Goal: Transaction & Acquisition: Book appointment/travel/reservation

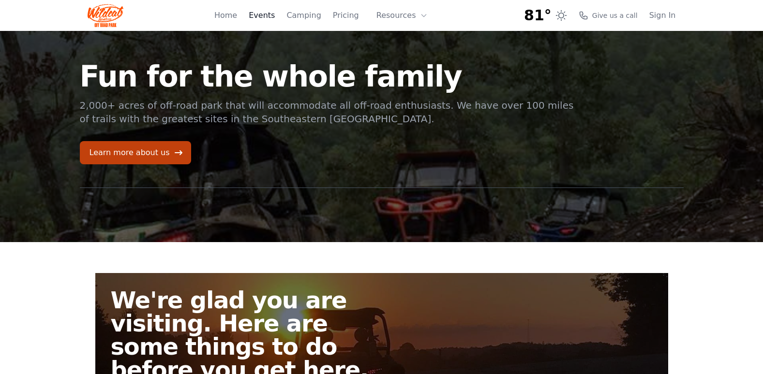
click at [272, 11] on link "Events" at bounding box center [262, 16] width 26 height 12
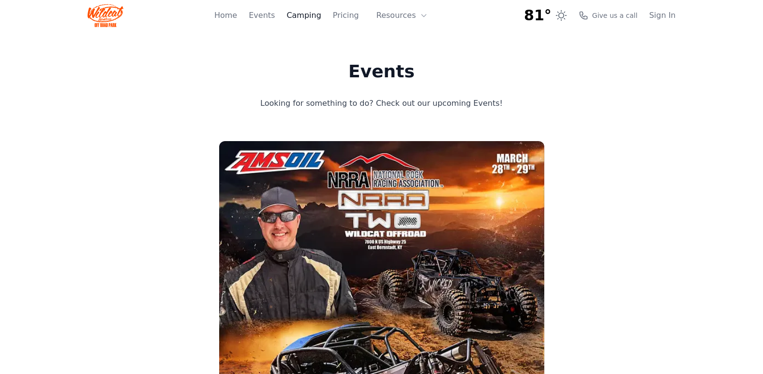
click at [315, 16] on link "Camping" at bounding box center [303, 16] width 34 height 12
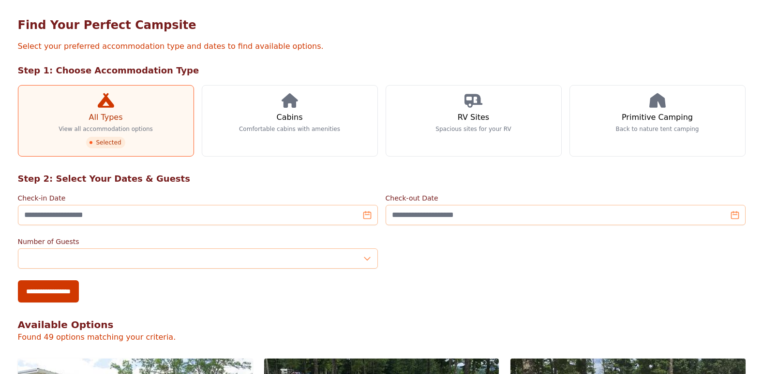
scroll to position [109, 0]
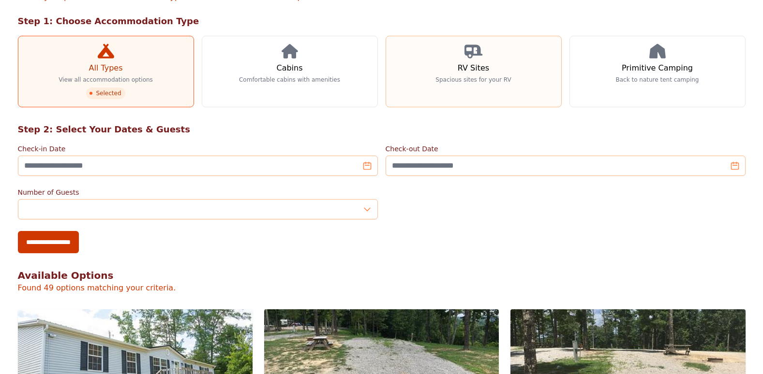
click at [462, 70] on h3 "RV Sites" at bounding box center [473, 68] width 31 height 12
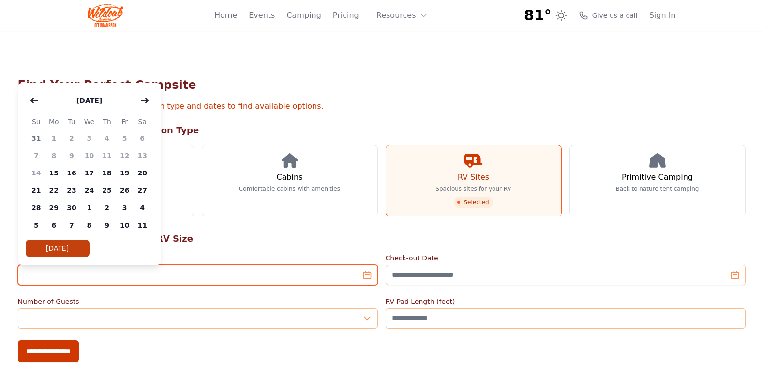
click at [367, 276] on input "Check-in Date" at bounding box center [198, 275] width 360 height 20
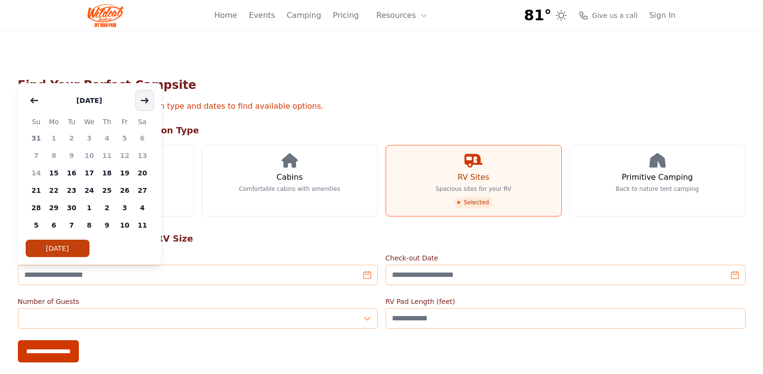
click at [145, 101] on icon "button" at bounding box center [144, 100] width 7 height 4
click at [72, 172] on span "14" at bounding box center [72, 172] width 18 height 17
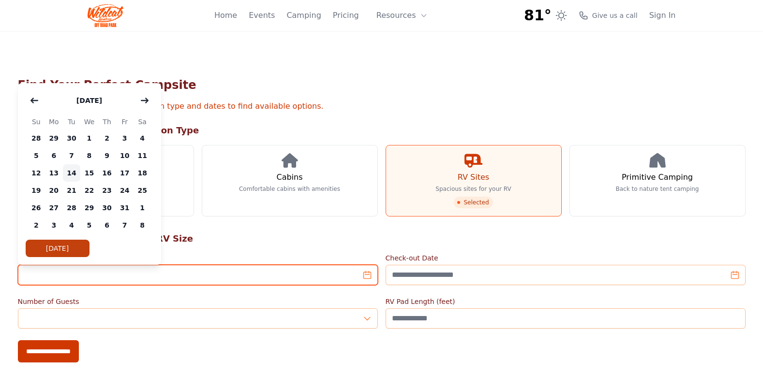
type input "**********"
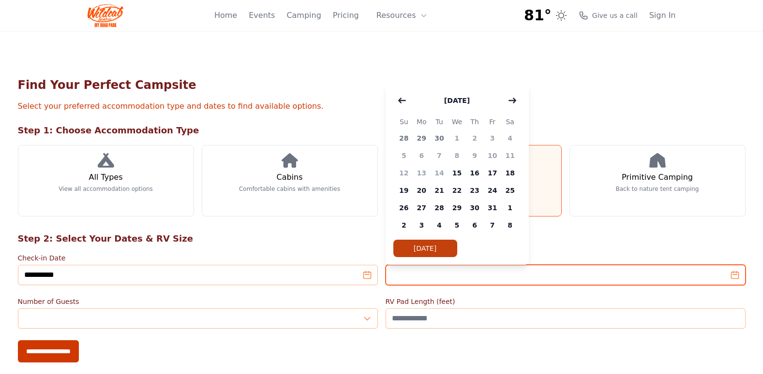
click at [473, 274] on input "Check-out Date" at bounding box center [566, 275] width 360 height 20
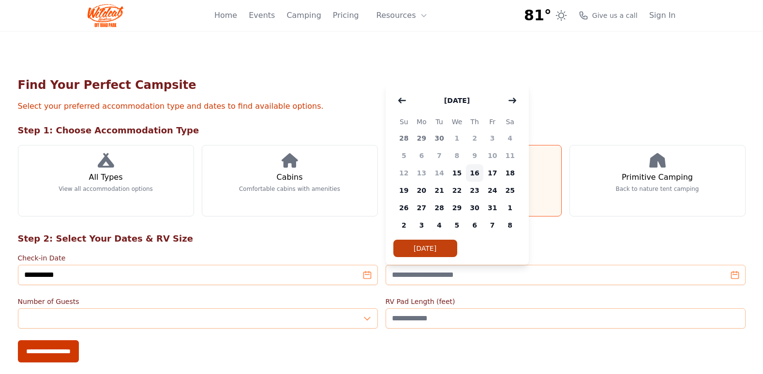
click at [476, 169] on span "16" at bounding box center [475, 172] width 18 height 17
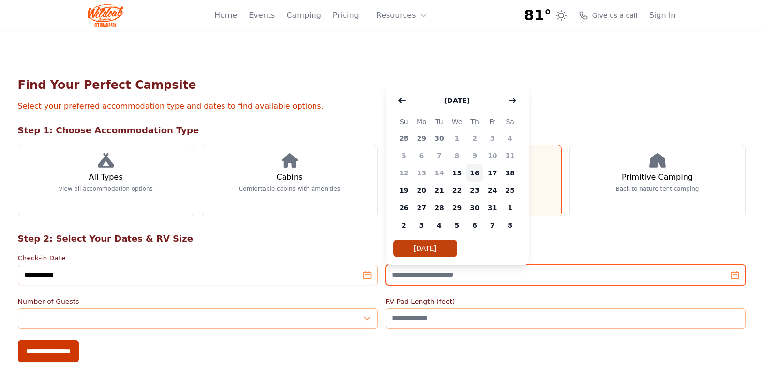
type input "**********"
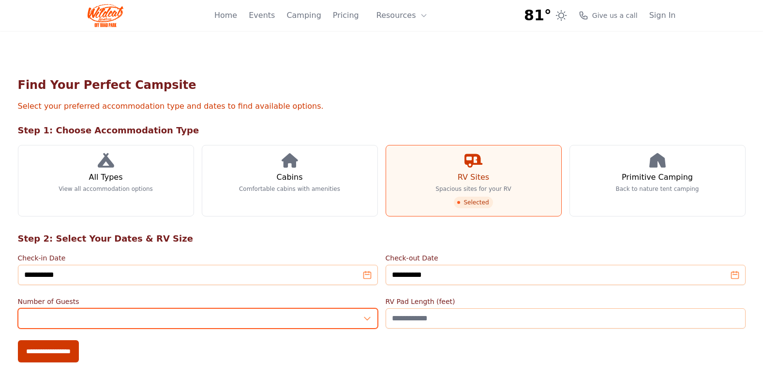
type input "*"
click at [366, 315] on input "*" at bounding box center [198, 319] width 360 height 20
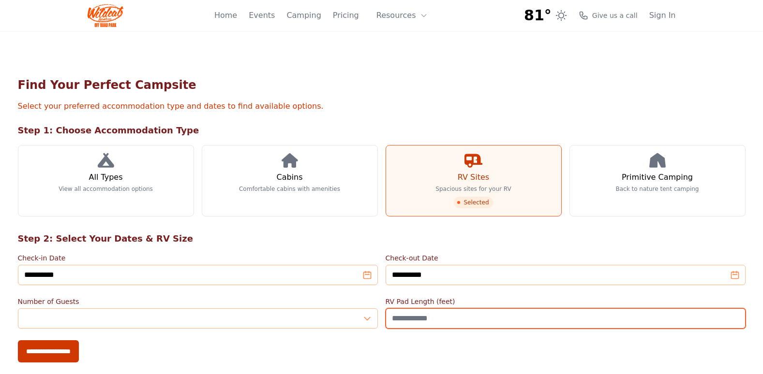
click at [461, 320] on input "RV Pad Length (feet)" at bounding box center [566, 319] width 360 height 20
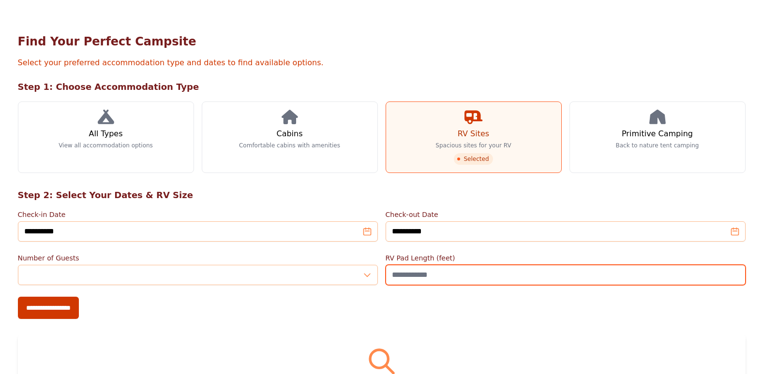
scroll to position [145, 0]
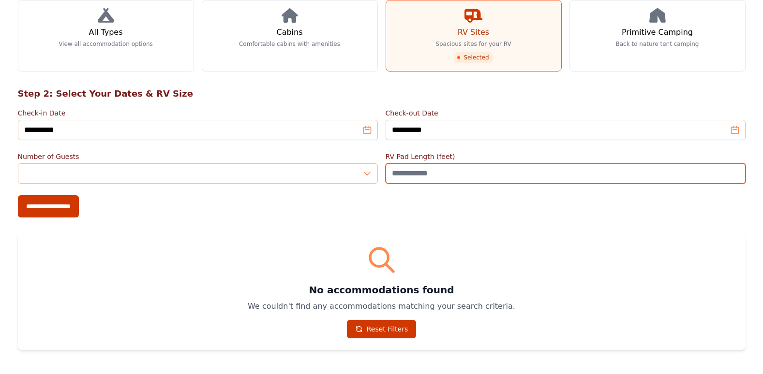
type input "**"
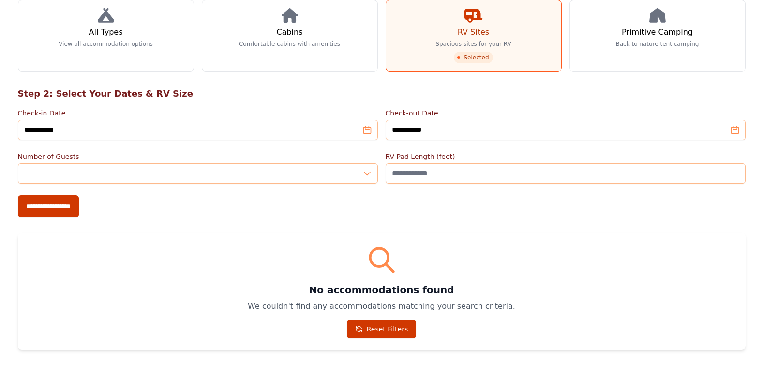
click at [414, 218] on div "**********" at bounding box center [381, 141] width 743 height 449
click at [72, 208] on input "**********" at bounding box center [48, 206] width 61 height 22
type input "**********"
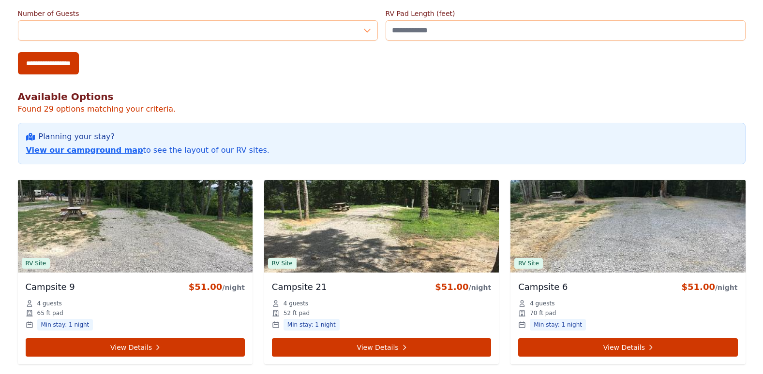
scroll to position [435, 0]
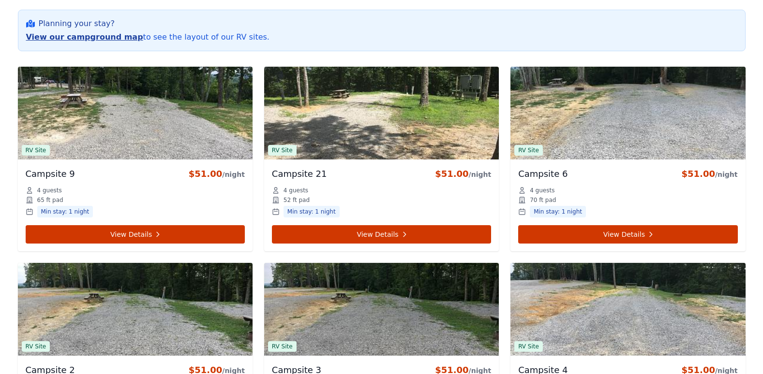
click at [80, 38] on link "View our campground map" at bounding box center [84, 36] width 117 height 9
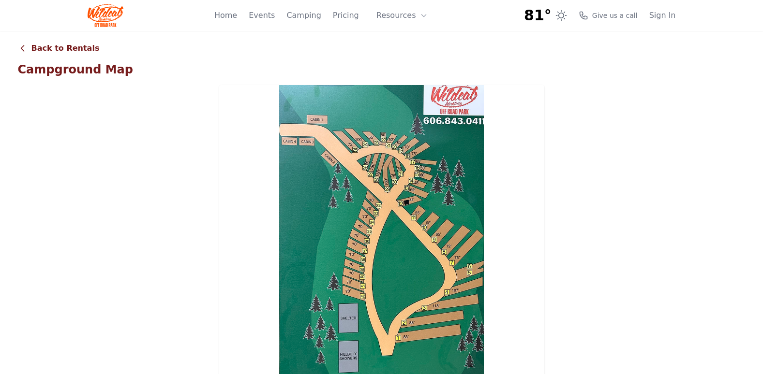
click at [73, 49] on link "Back to Rentals" at bounding box center [59, 49] width 82 height 12
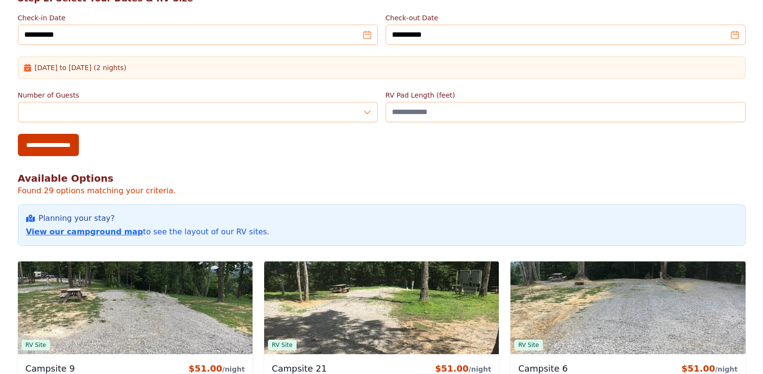
scroll to position [145, 0]
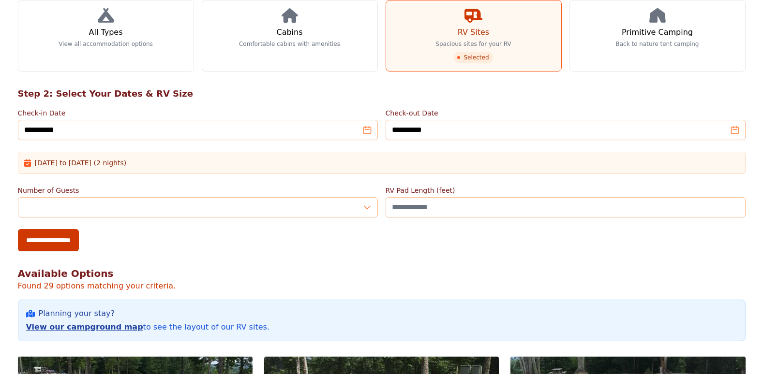
click at [106, 325] on link "View our campground map" at bounding box center [84, 327] width 117 height 9
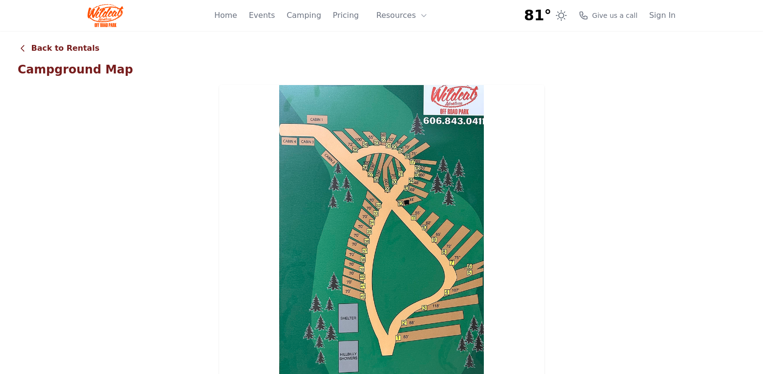
click at [64, 49] on link "Back to Rentals" at bounding box center [59, 49] width 82 height 12
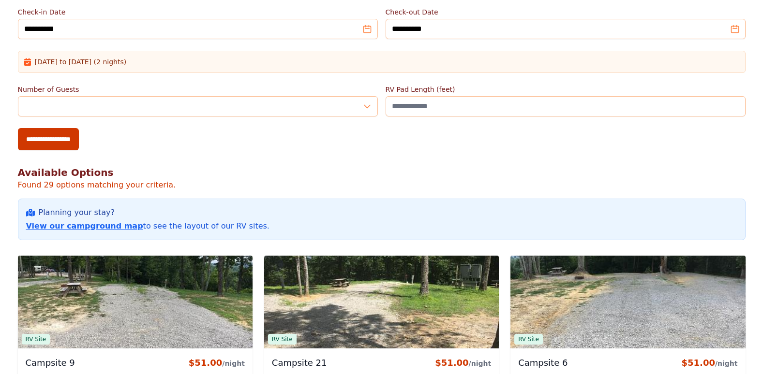
scroll to position [242, 0]
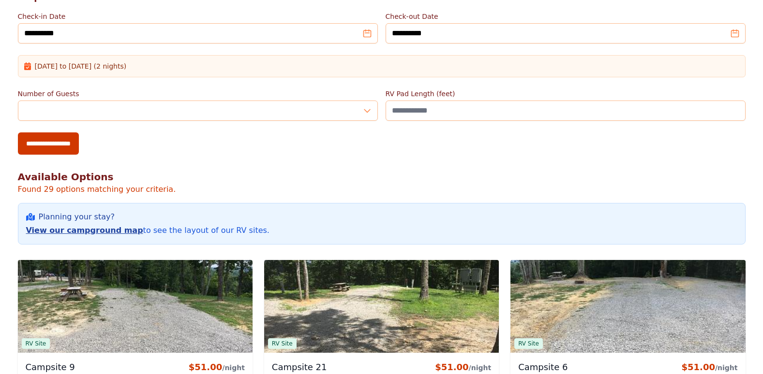
click at [65, 233] on link "View our campground map" at bounding box center [84, 230] width 117 height 9
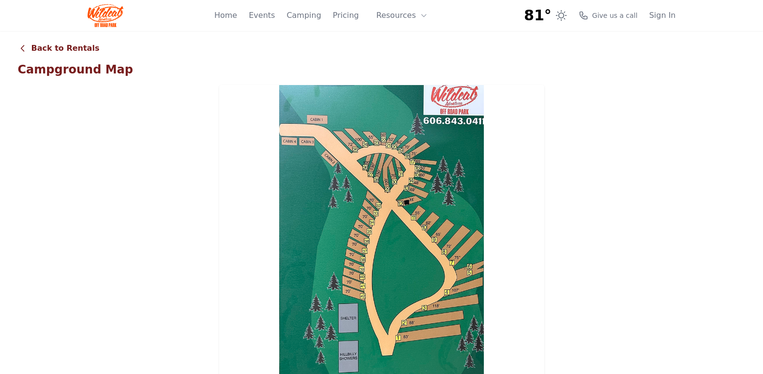
click at [64, 50] on link "Back to Rentals" at bounding box center [59, 49] width 82 height 12
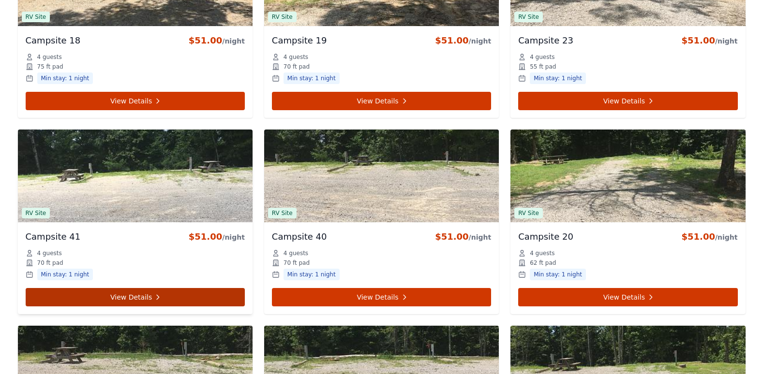
scroll to position [1306, 0]
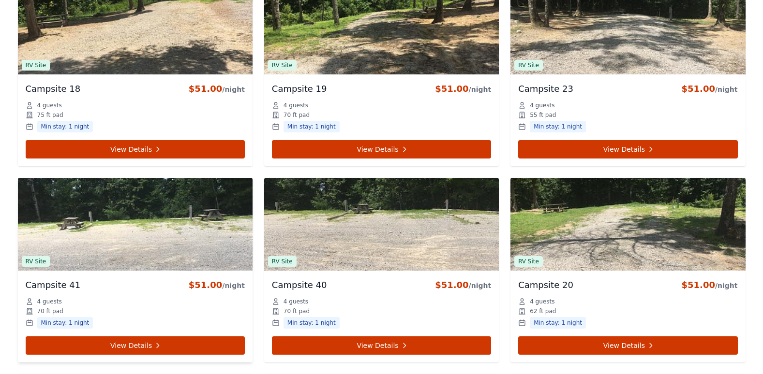
click at [156, 230] on img at bounding box center [135, 224] width 235 height 93
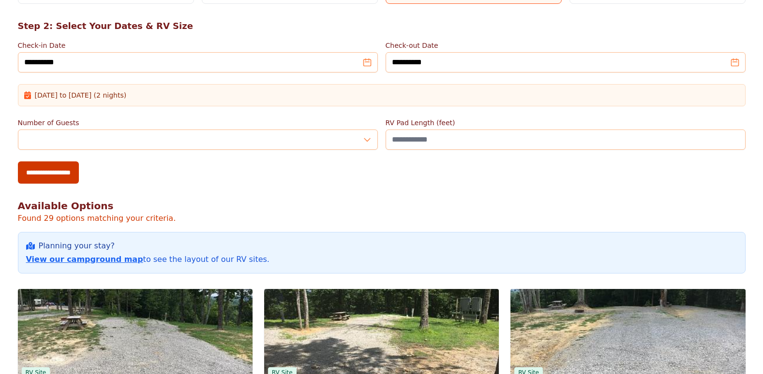
scroll to position [242, 0]
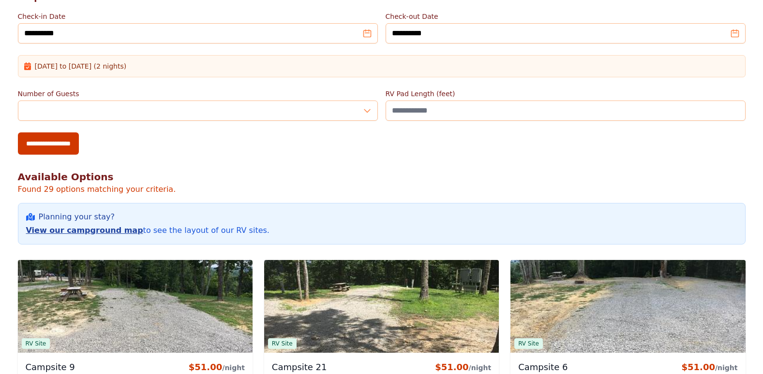
click at [59, 231] on link "View our campground map" at bounding box center [84, 230] width 117 height 9
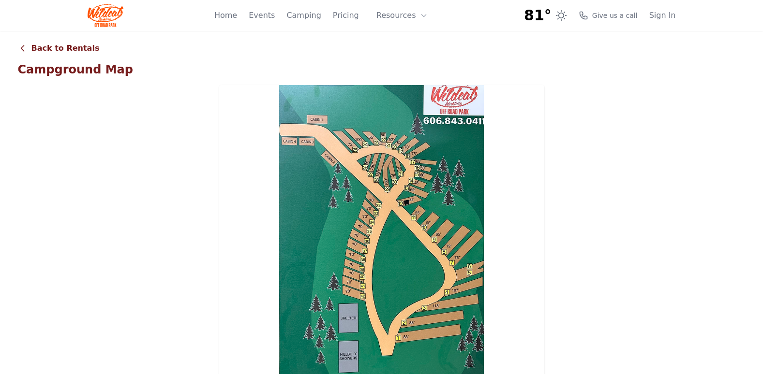
click at [56, 47] on link "Back to Rentals" at bounding box center [59, 49] width 82 height 12
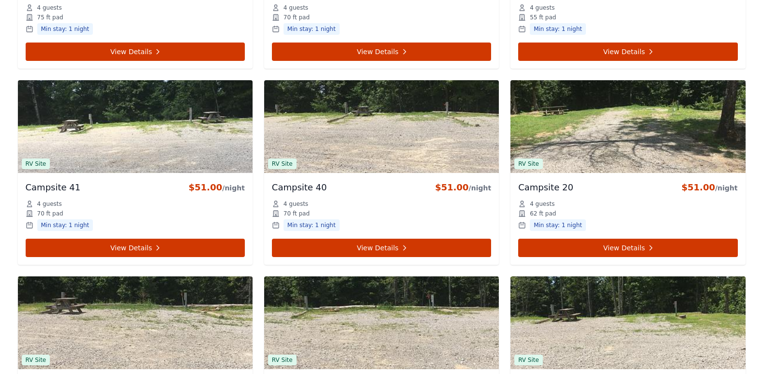
scroll to position [1403, 0]
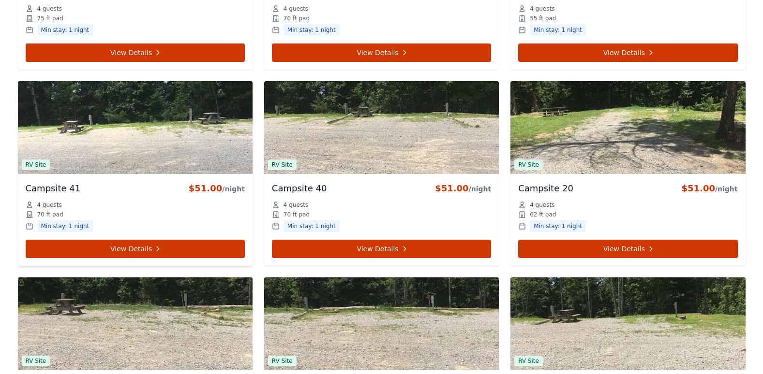
click at [142, 187] on div "Campsite 41 $51.00 /night" at bounding box center [135, 189] width 219 height 15
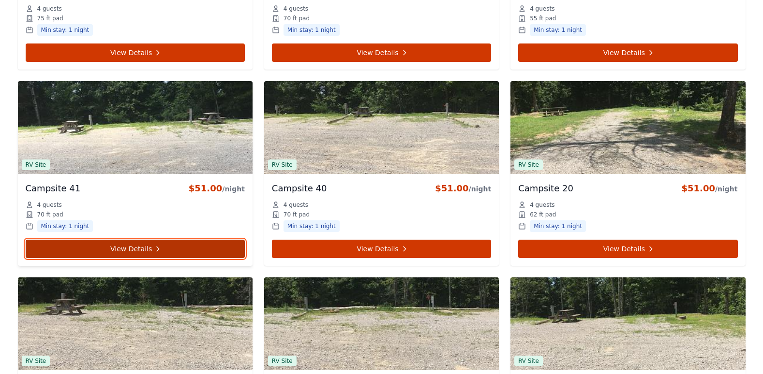
click at [125, 243] on link "View Details" at bounding box center [135, 249] width 219 height 18
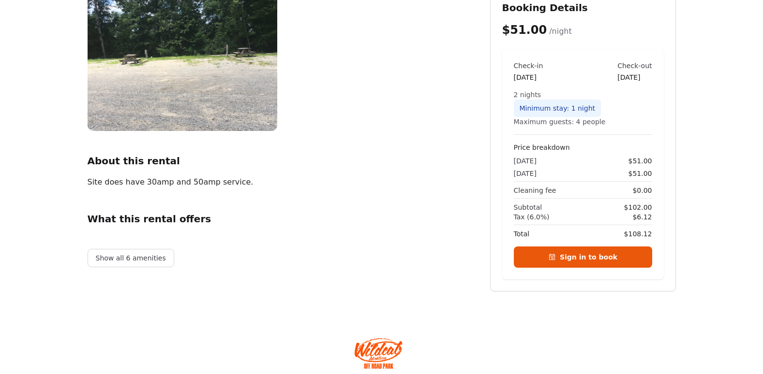
scroll to position [166, 0]
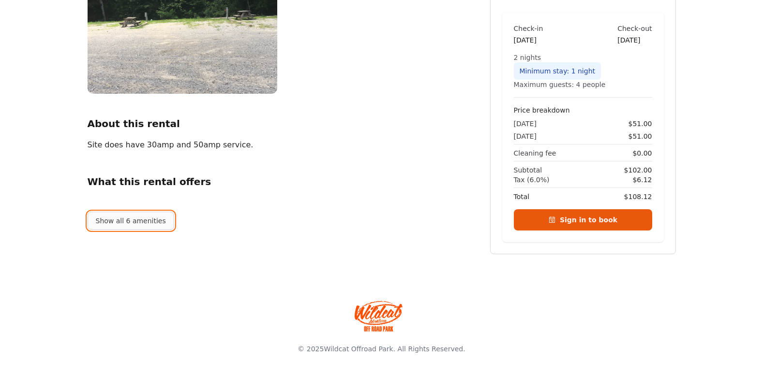
click at [119, 214] on button "Show all 6 amenities" at bounding box center [131, 221] width 87 height 18
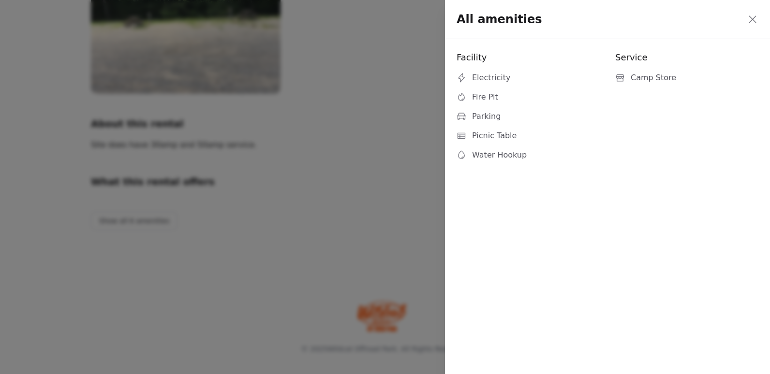
click at [754, 16] on icon at bounding box center [753, 20] width 12 height 12
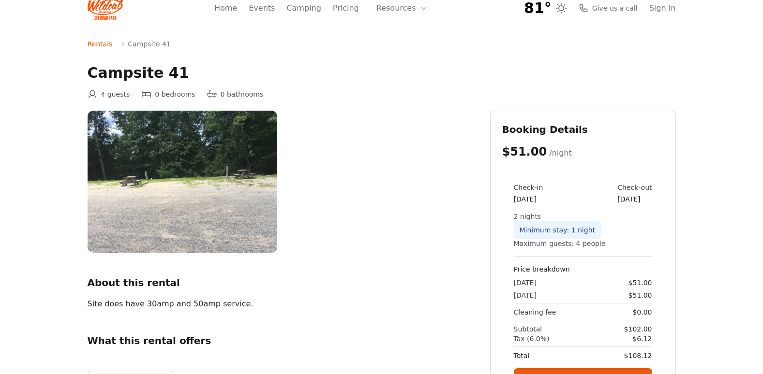
scroll to position [0, 0]
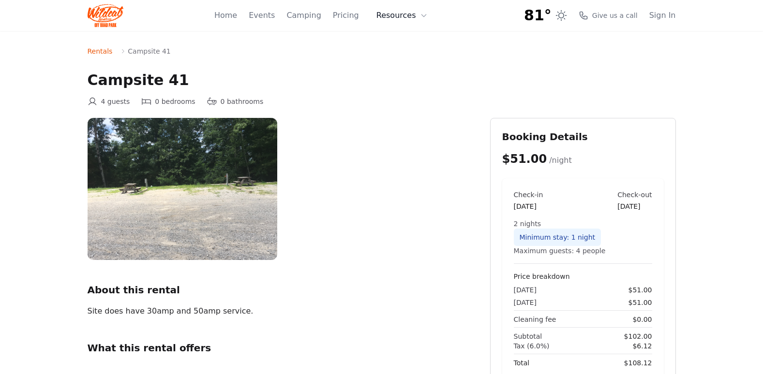
click at [410, 15] on button "Resources" at bounding box center [402, 15] width 63 height 19
click at [410, 16] on button "Resources" at bounding box center [402, 15] width 63 height 19
click at [93, 53] on link "Rentals" at bounding box center [100, 51] width 25 height 10
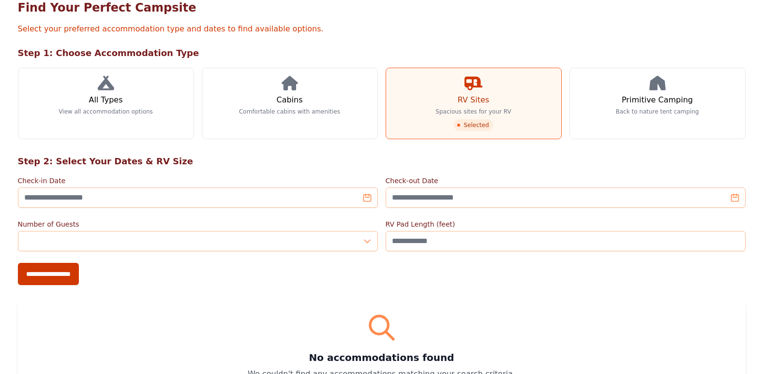
scroll to position [193, 0]
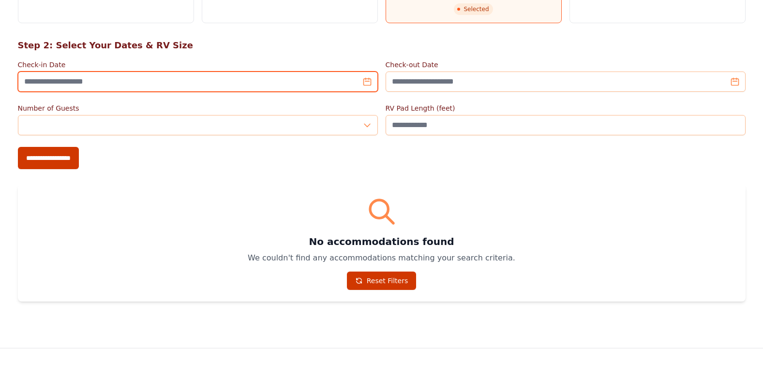
click at [364, 80] on input "Check-in Date" at bounding box center [198, 82] width 360 height 20
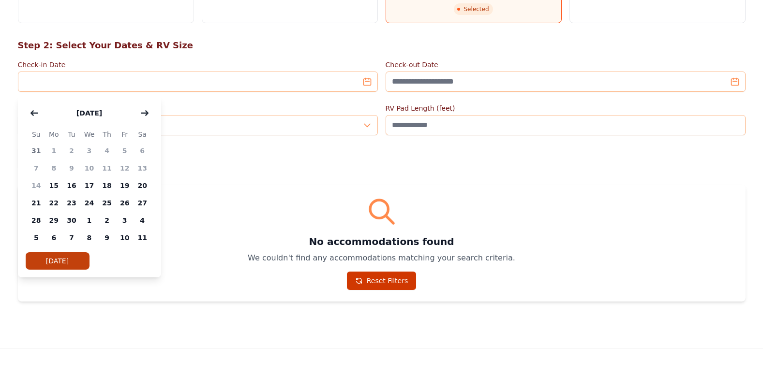
click at [235, 51] on h2 "Step 2: Select Your Dates & RV Size" at bounding box center [382, 46] width 728 height 14
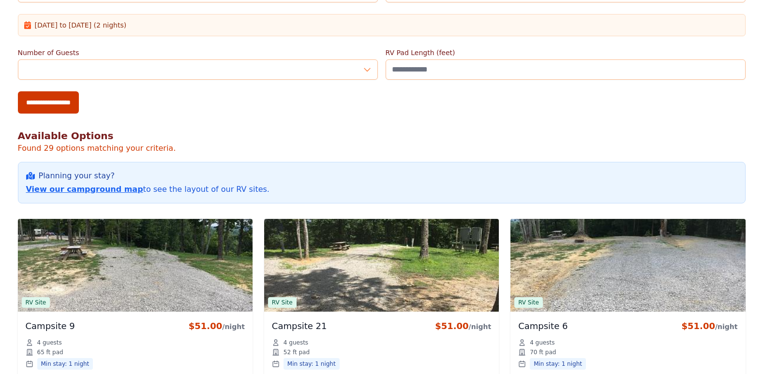
scroll to position [145, 0]
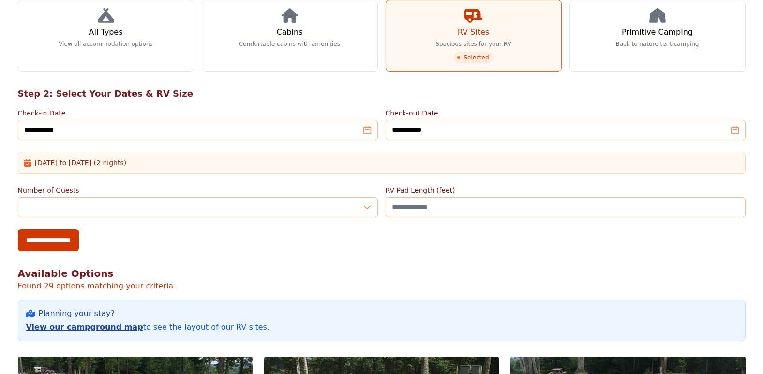
click at [93, 325] on link "View our campground map" at bounding box center [84, 327] width 117 height 9
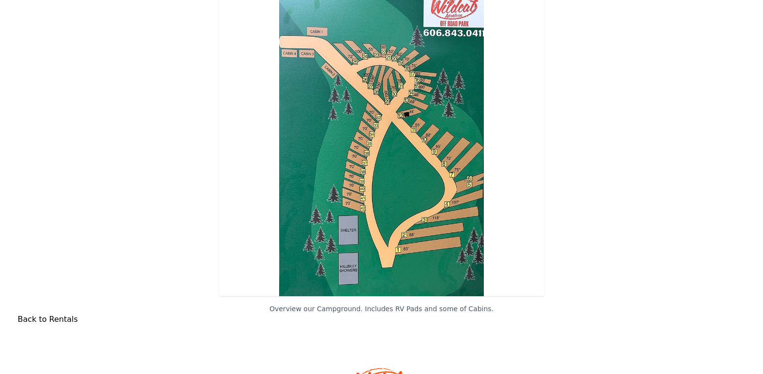
scroll to position [155, 0]
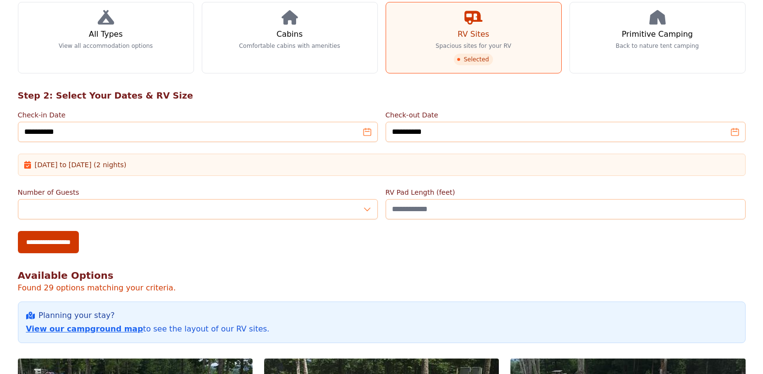
scroll to position [193, 0]
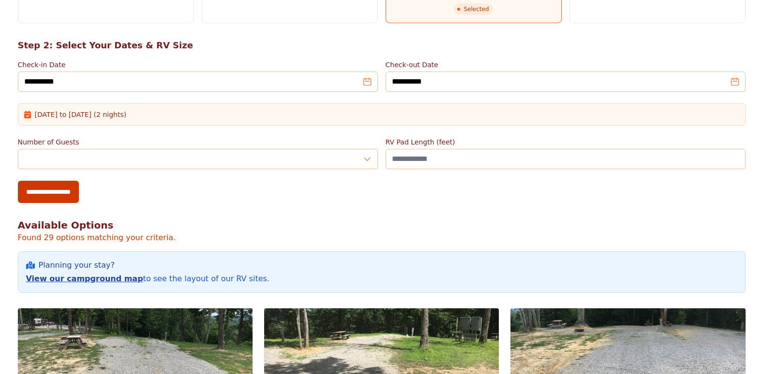
click at [73, 283] on link "View our campground map" at bounding box center [84, 278] width 117 height 9
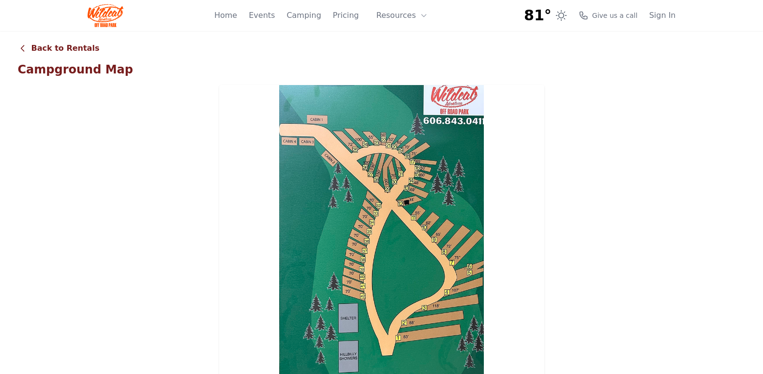
click at [56, 54] on link "Back to Rentals" at bounding box center [59, 49] width 82 height 12
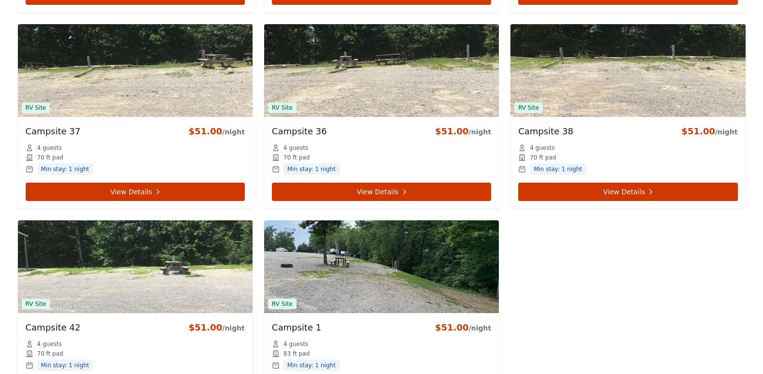
scroll to position [2080, 0]
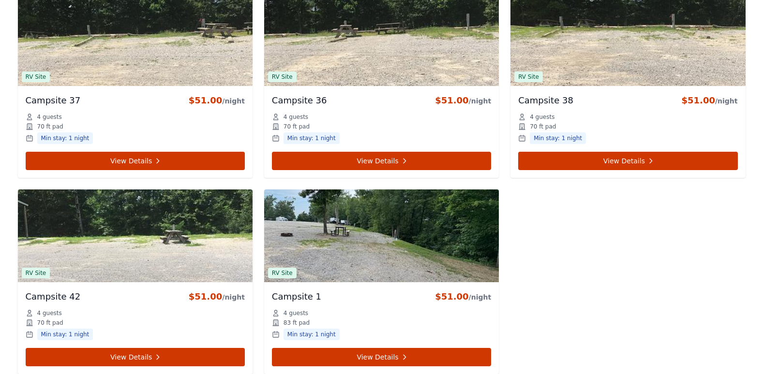
click at [154, 243] on img at bounding box center [135, 236] width 235 height 93
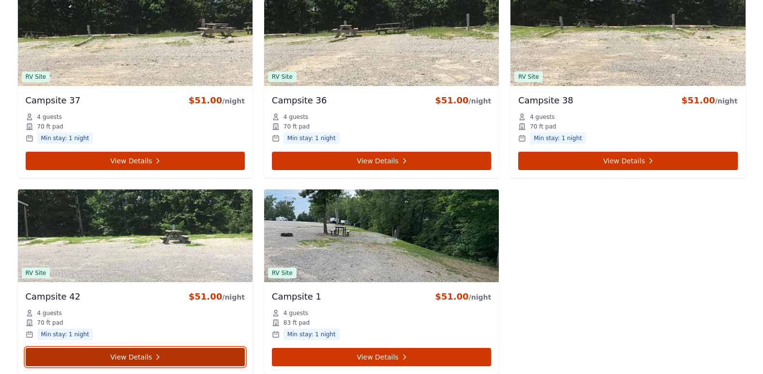
click at [122, 350] on link "View Details" at bounding box center [135, 357] width 219 height 18
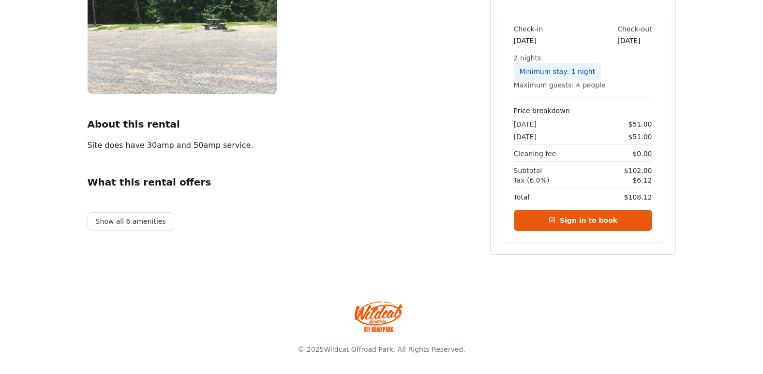
scroll to position [166, 0]
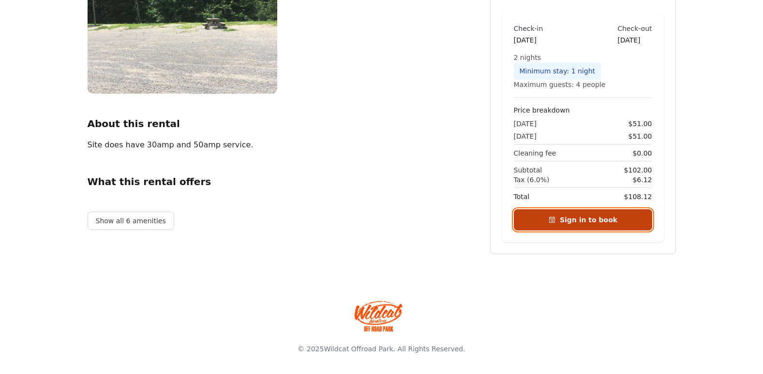
click at [585, 219] on link "Sign in to book" at bounding box center [583, 219] width 138 height 21
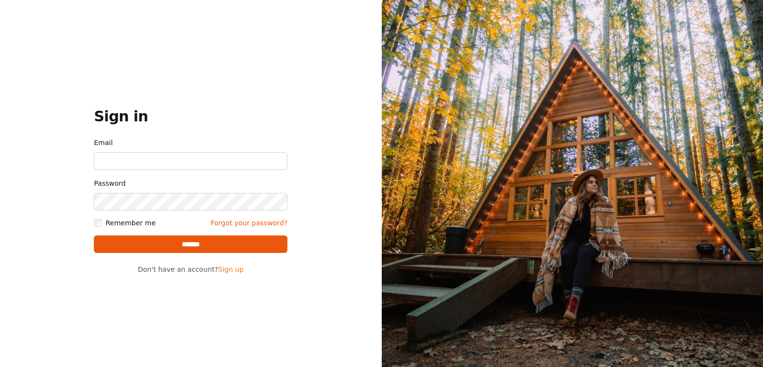
click at [219, 273] on link "Sign up" at bounding box center [231, 270] width 26 height 8
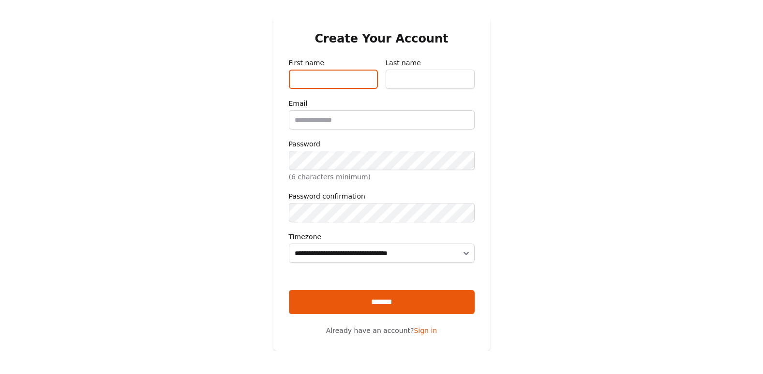
click at [342, 74] on input "First name" at bounding box center [333, 79] width 89 height 19
type input "****"
type input "********"
type input "**********"
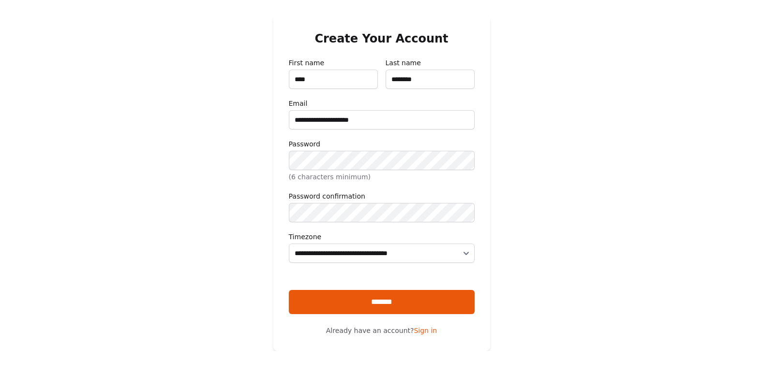
click at [525, 131] on main "**********" at bounding box center [381, 183] width 763 height 336
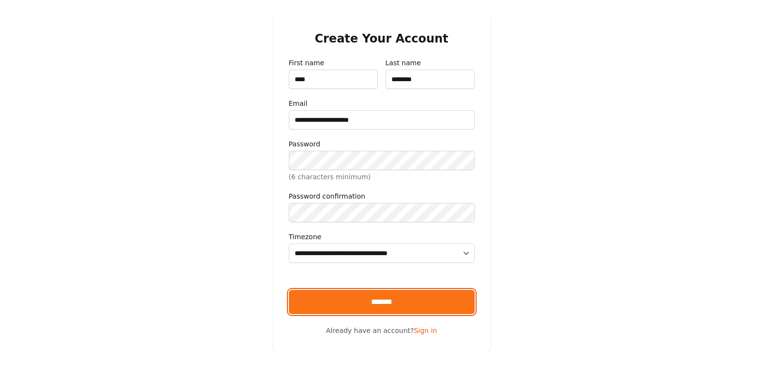
click at [387, 314] on input "*******" at bounding box center [382, 302] width 186 height 24
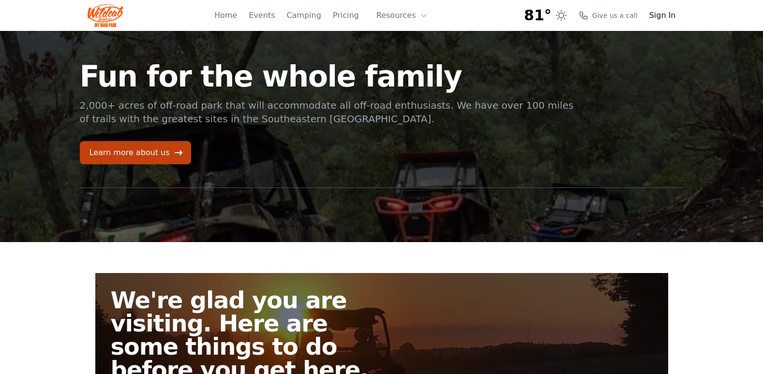
click at [666, 11] on link "Sign In" at bounding box center [662, 16] width 27 height 12
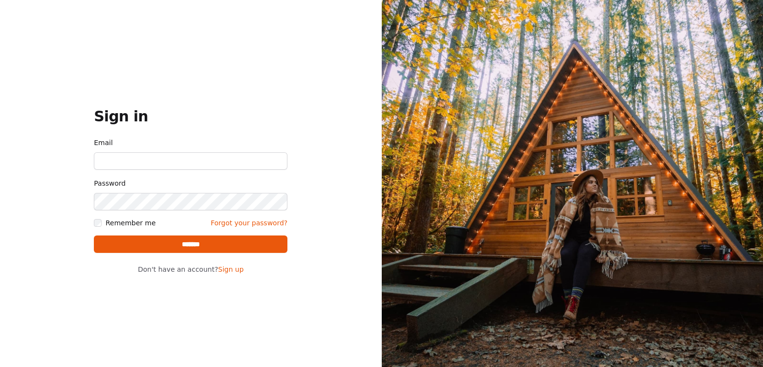
click at [151, 157] on input "Email" at bounding box center [190, 160] width 193 height 17
type input "**********"
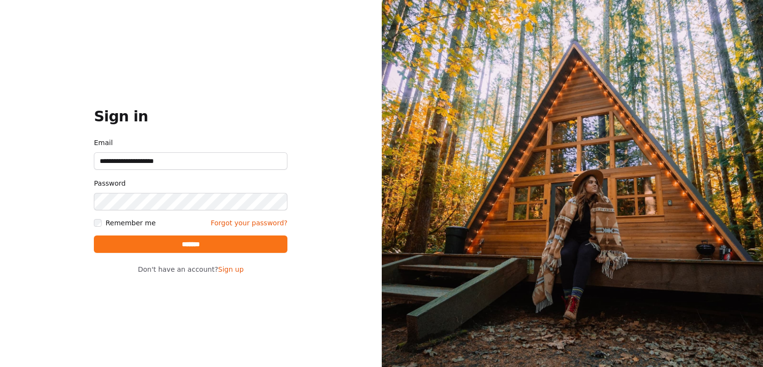
click at [191, 242] on input "*******" at bounding box center [190, 244] width 193 height 17
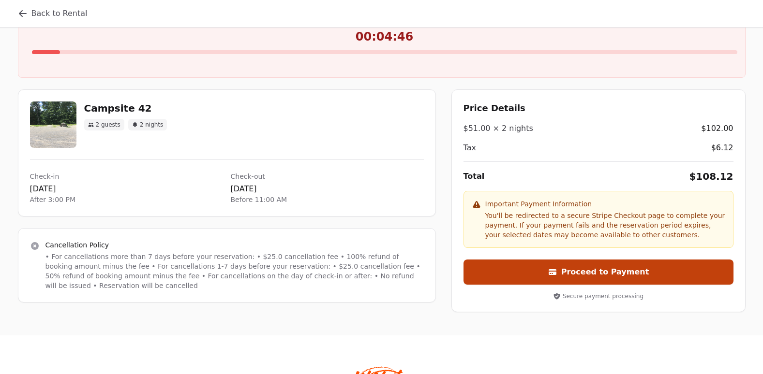
scroll to position [97, 0]
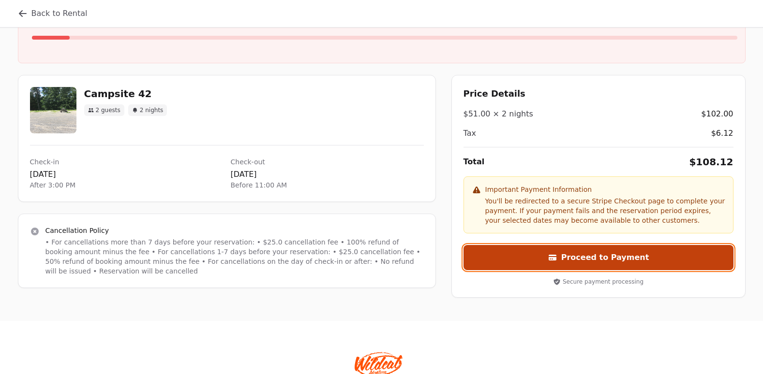
click at [597, 264] on button "Proceed to Payment" at bounding box center [598, 257] width 270 height 25
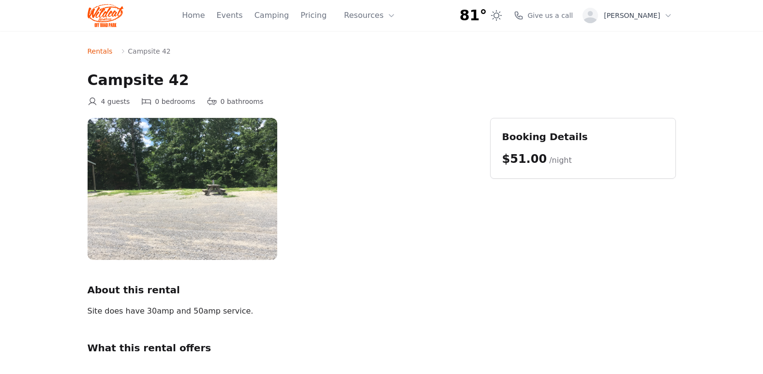
click at [530, 158] on span "$51.00" at bounding box center [524, 159] width 45 height 14
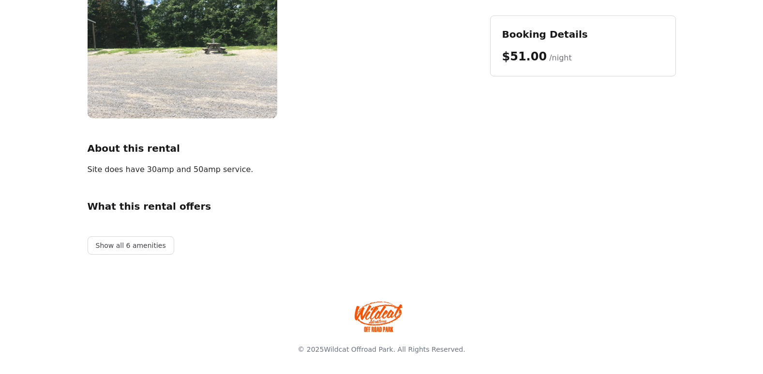
scroll to position [142, 0]
click at [120, 244] on button "Show all 6 amenities" at bounding box center [131, 245] width 87 height 18
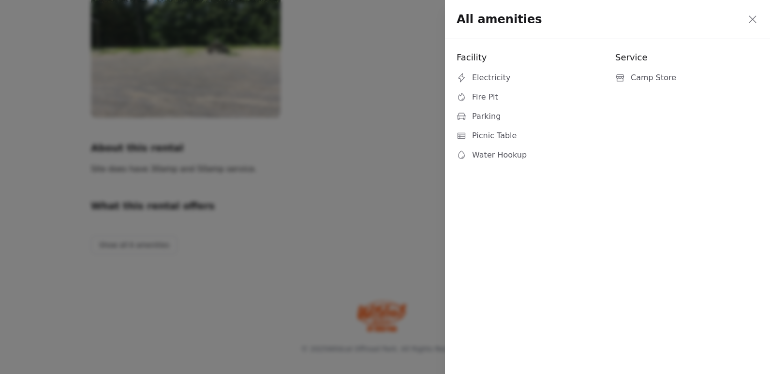
click at [748, 18] on icon at bounding box center [753, 20] width 12 height 12
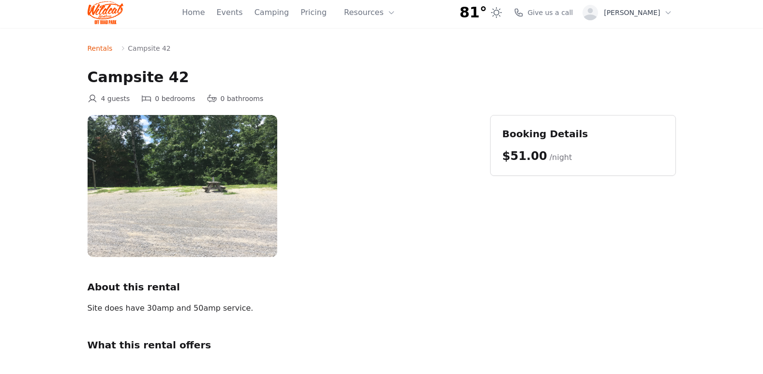
scroll to position [0, 0]
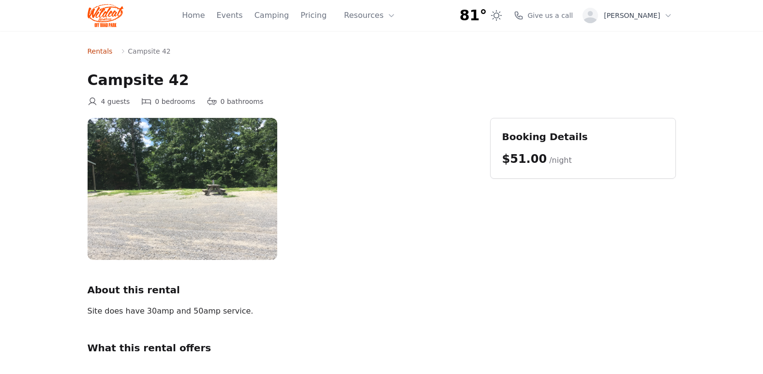
click at [94, 48] on link "Rentals" at bounding box center [100, 51] width 25 height 10
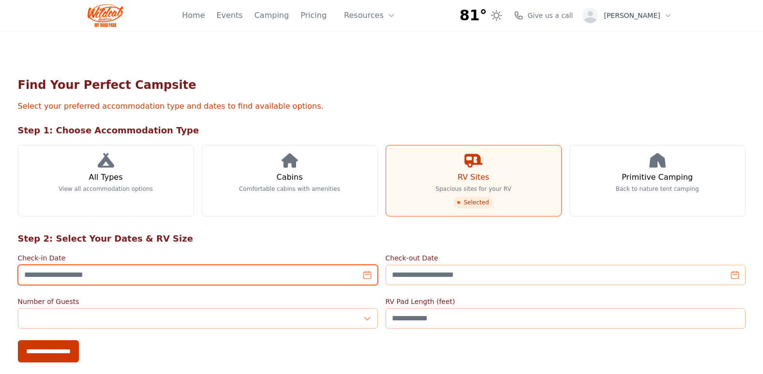
click at [367, 279] on input "Check-in Date" at bounding box center [198, 275] width 360 height 20
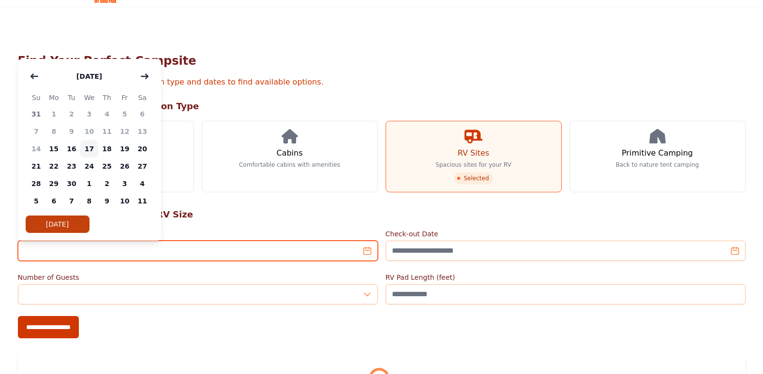
scroll to position [48, 0]
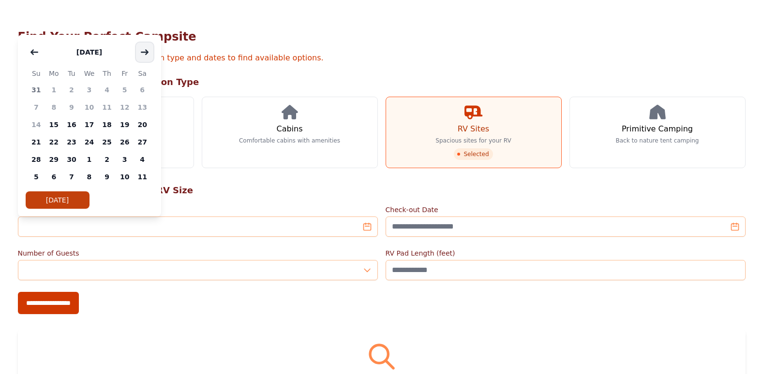
click at [146, 47] on button "button" at bounding box center [144, 52] width 17 height 19
click at [70, 122] on span "14" at bounding box center [72, 124] width 18 height 17
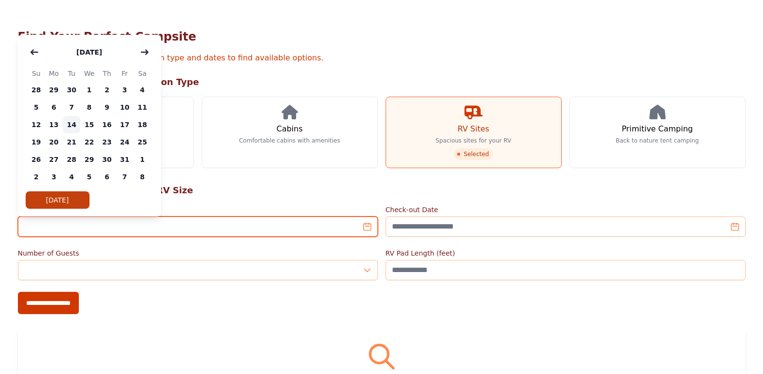
type input "**********"
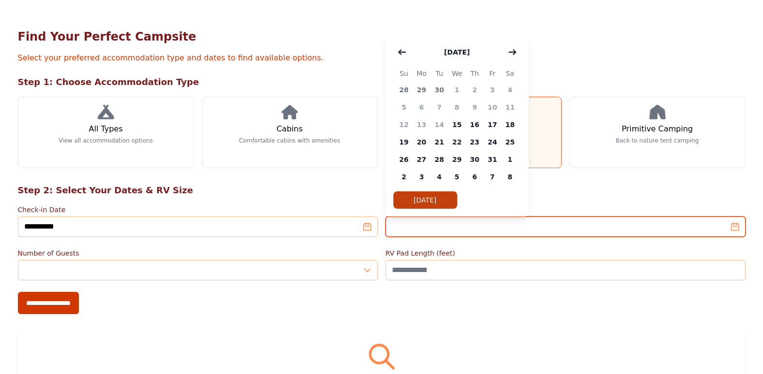
click at [571, 231] on input "Check-out Date" at bounding box center [566, 227] width 360 height 20
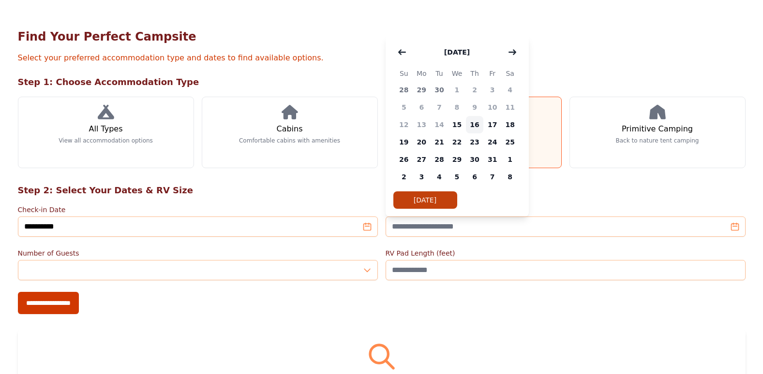
click at [471, 130] on span "16" at bounding box center [475, 124] width 18 height 17
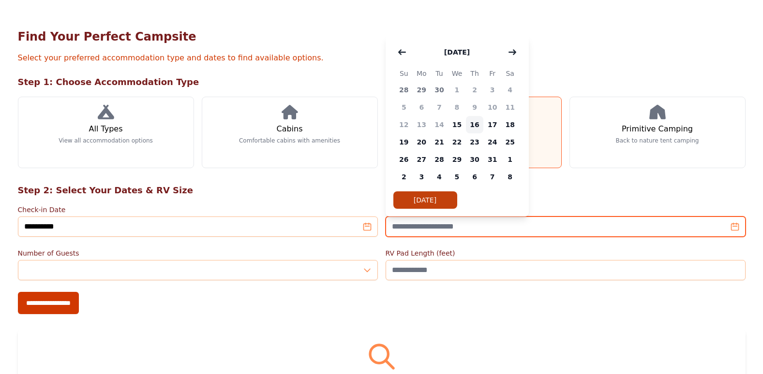
type input "**********"
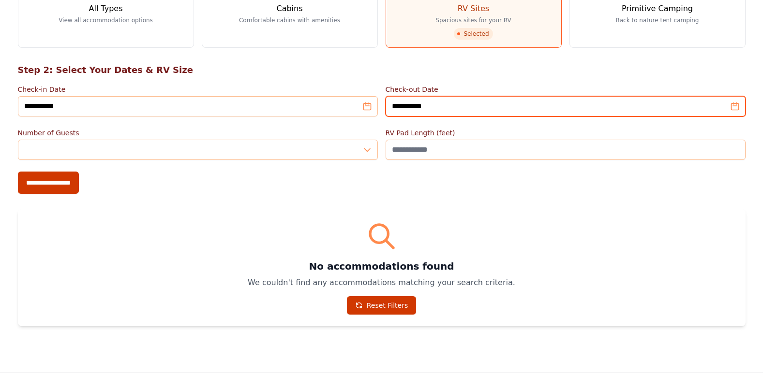
scroll to position [193, 0]
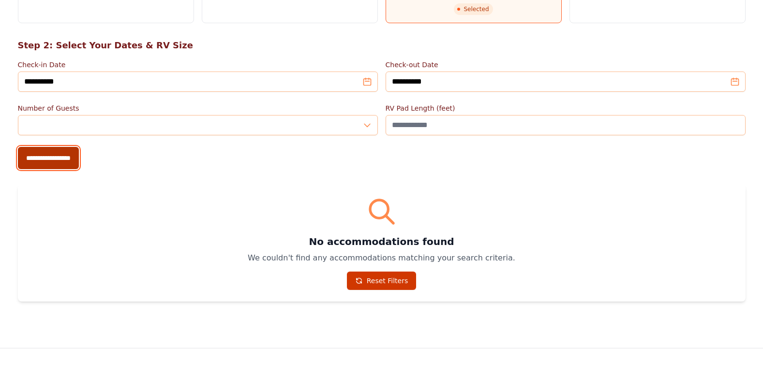
click at [72, 153] on input "**********" at bounding box center [48, 158] width 61 height 22
type input "**********"
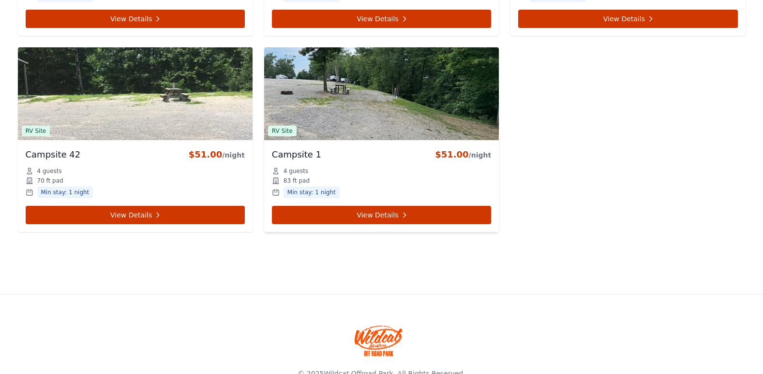
scroll to position [2247, 0]
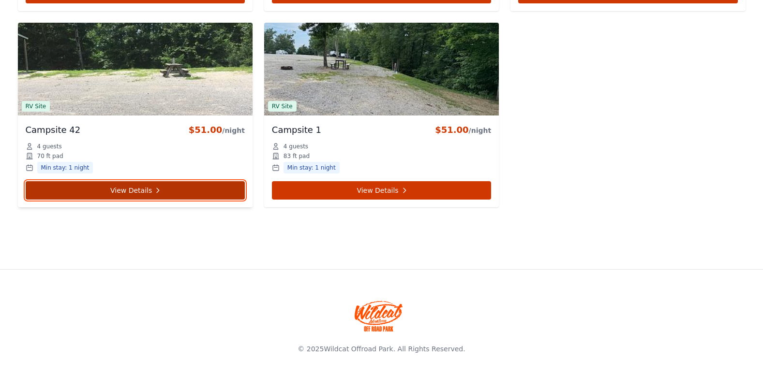
click at [119, 184] on link "View Details" at bounding box center [135, 190] width 219 height 18
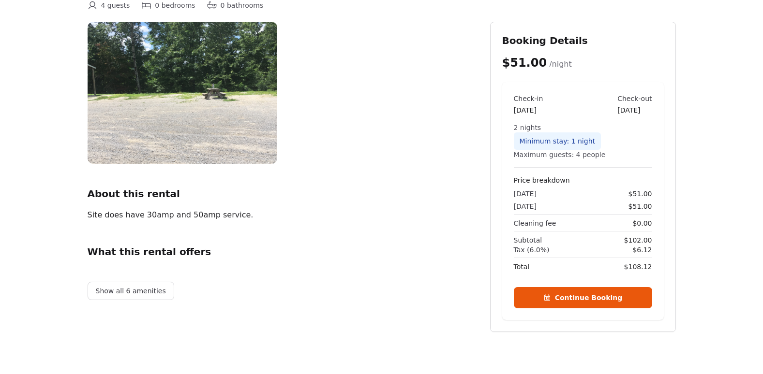
scroll to position [97, 0]
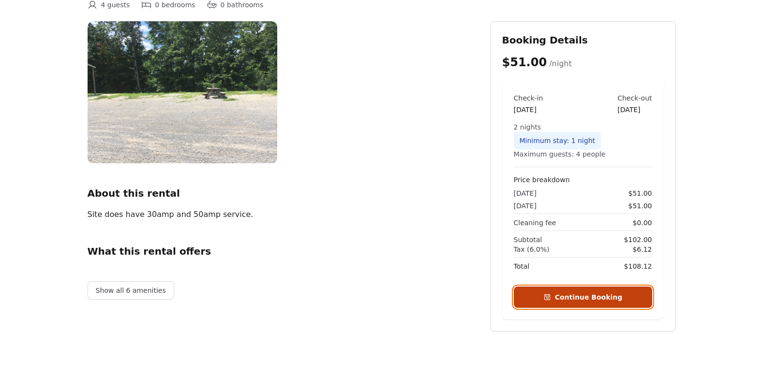
click at [583, 303] on button "Continue Booking" at bounding box center [583, 297] width 138 height 21
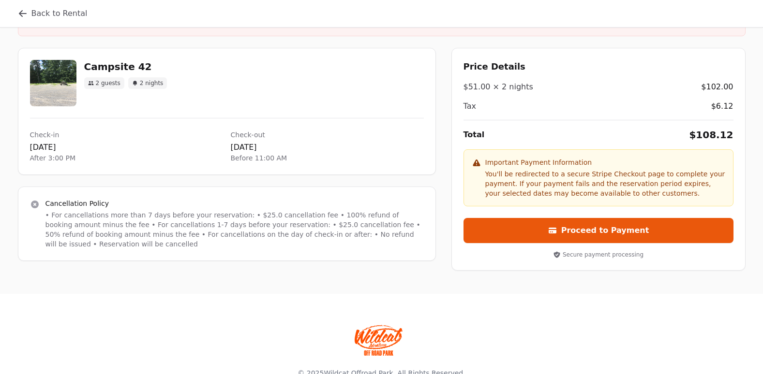
scroll to position [145, 0]
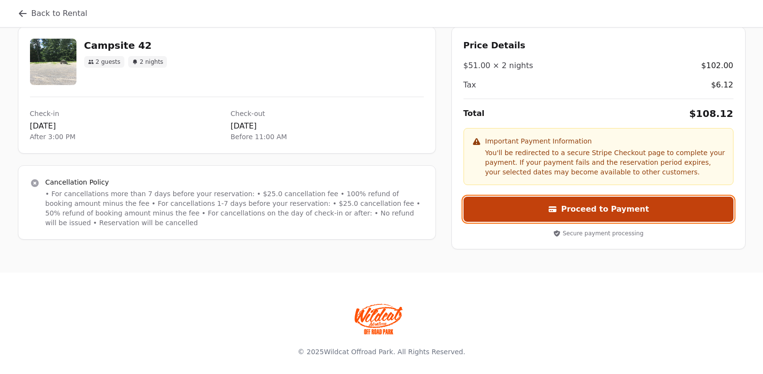
click at [597, 215] on button "Proceed to Payment" at bounding box center [598, 209] width 270 height 25
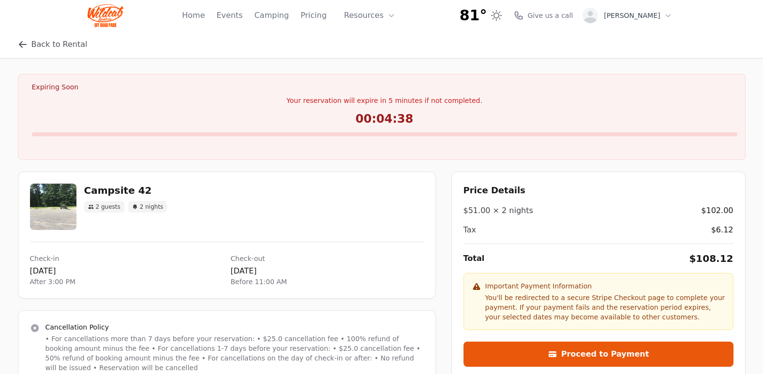
scroll to position [145, 0]
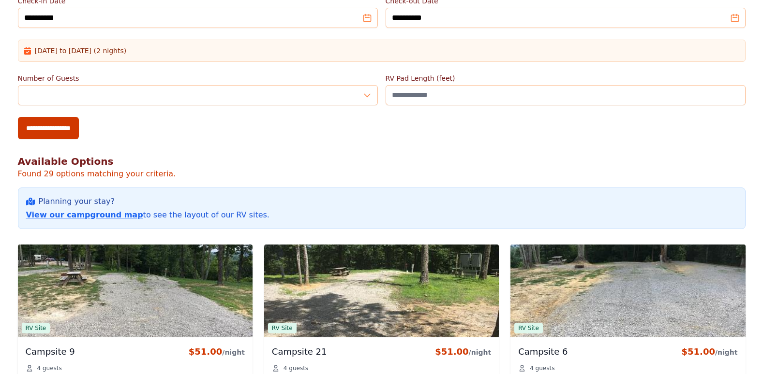
scroll to position [225, 0]
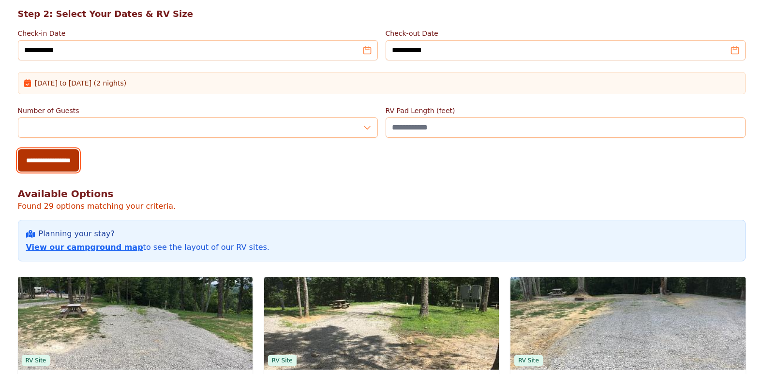
click at [51, 163] on input "**********" at bounding box center [48, 160] width 61 height 22
type input "**********"
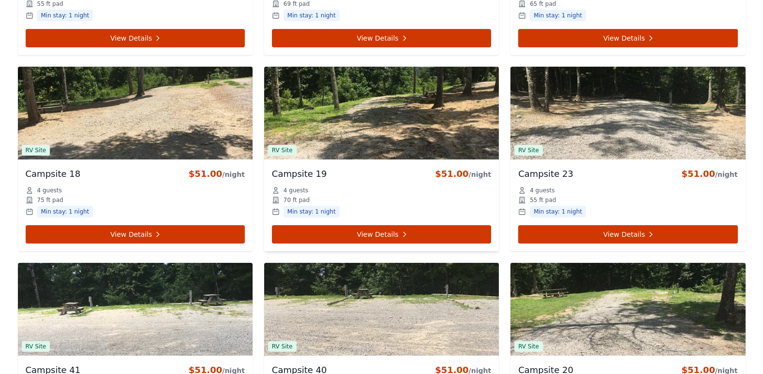
scroll to position [1306, 0]
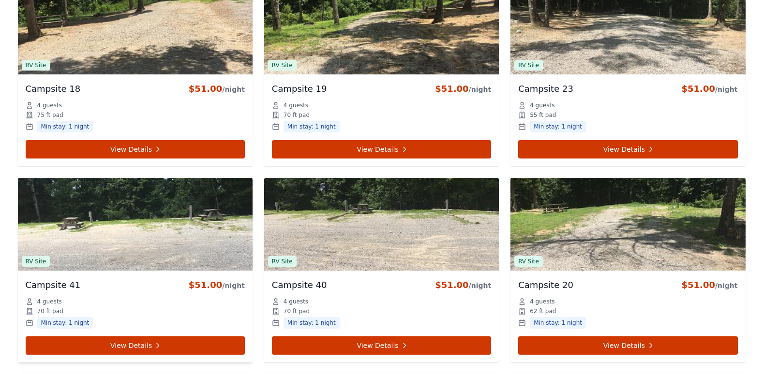
click at [126, 209] on img at bounding box center [135, 224] width 235 height 93
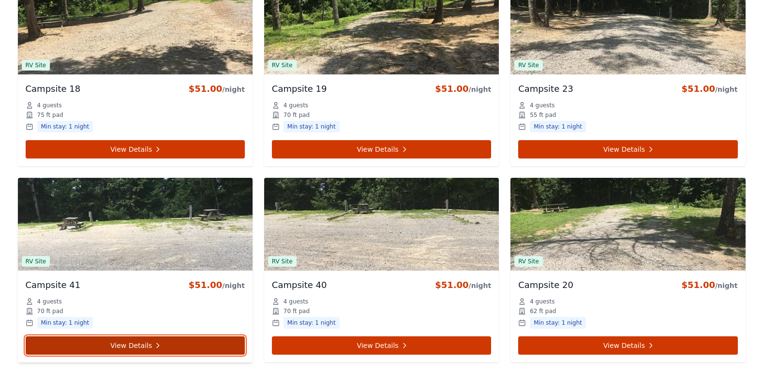
click at [136, 345] on link "View Details" at bounding box center [135, 346] width 219 height 18
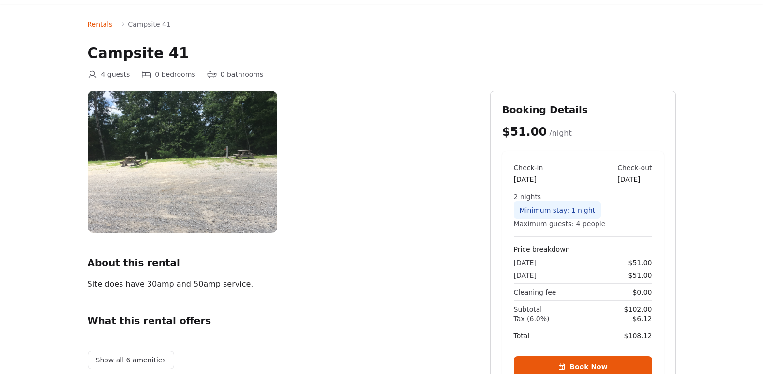
scroll to position [48, 0]
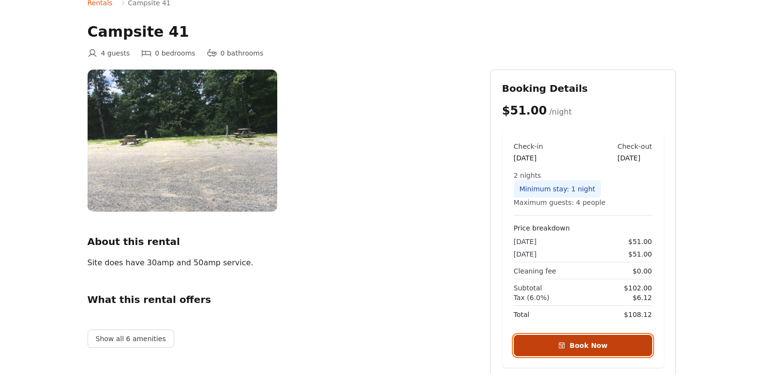
click at [567, 336] on button "Book Now" at bounding box center [583, 345] width 138 height 21
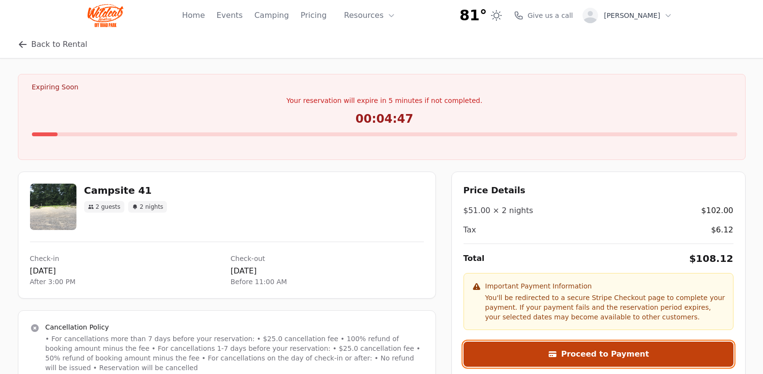
click at [595, 356] on button "Proceed to Payment" at bounding box center [598, 354] width 270 height 25
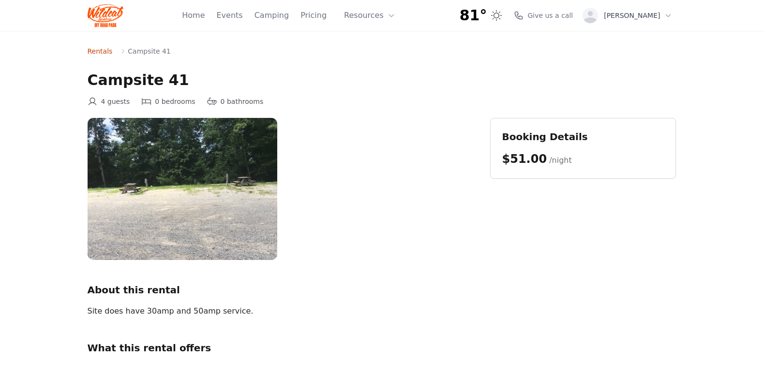
click at [96, 54] on link "Rentals" at bounding box center [100, 51] width 25 height 10
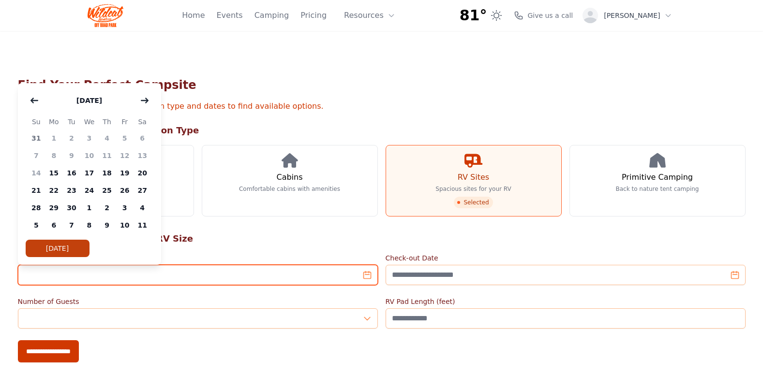
click at [358, 280] on input "Check-in Date" at bounding box center [198, 275] width 360 height 20
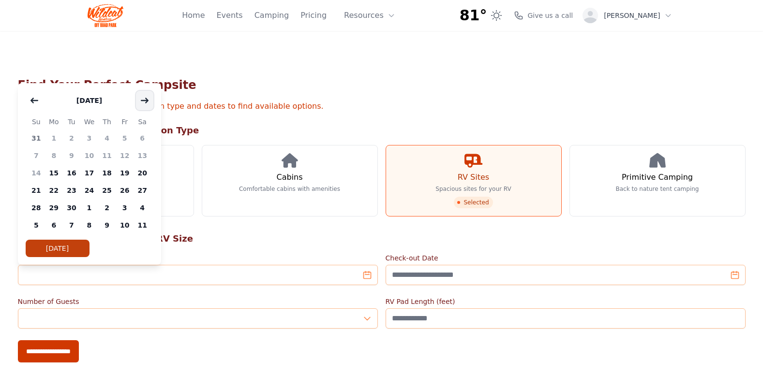
click at [147, 102] on icon "button" at bounding box center [145, 101] width 8 height 8
click at [73, 171] on span "14" at bounding box center [72, 172] width 18 height 17
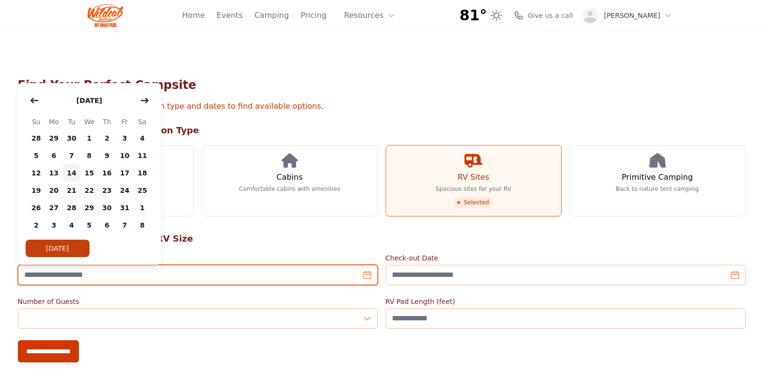
type input "**********"
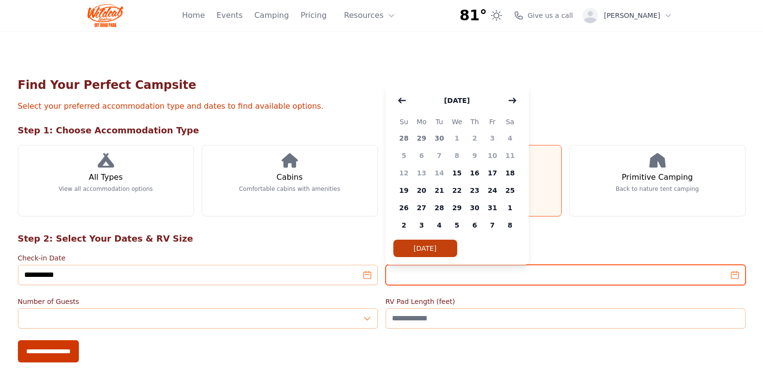
click at [473, 282] on input "Check-out Date" at bounding box center [566, 275] width 360 height 20
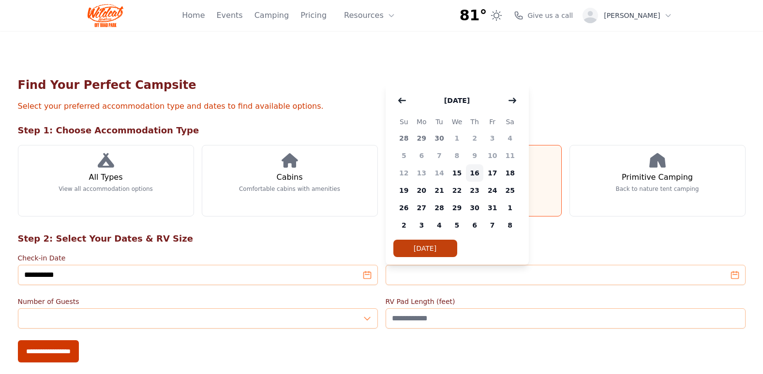
click at [476, 173] on span "16" at bounding box center [475, 172] width 18 height 17
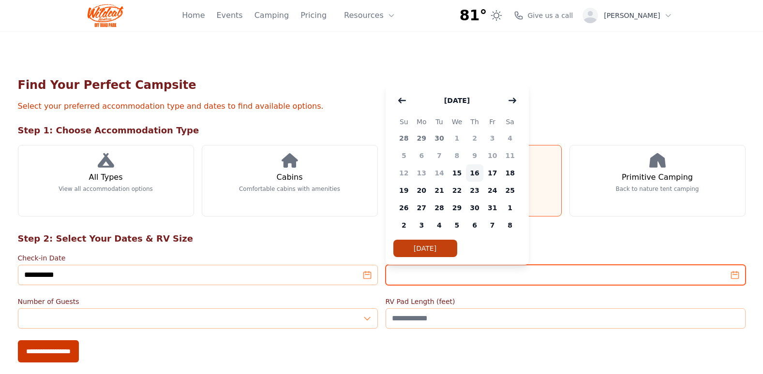
type input "**********"
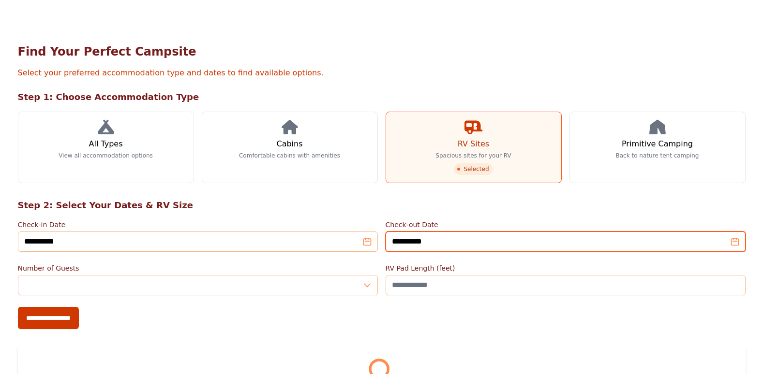
scroll to position [48, 0]
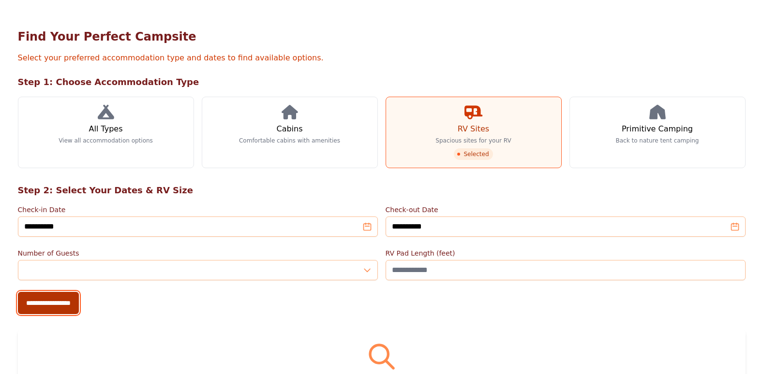
click at [64, 297] on input "**********" at bounding box center [48, 303] width 61 height 22
type input "**********"
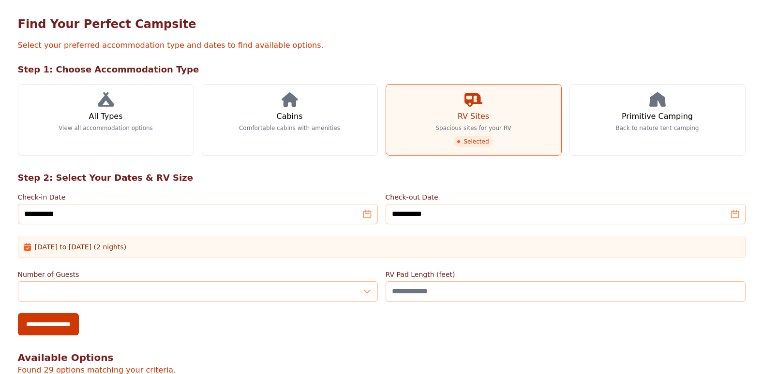
scroll to position [145, 0]
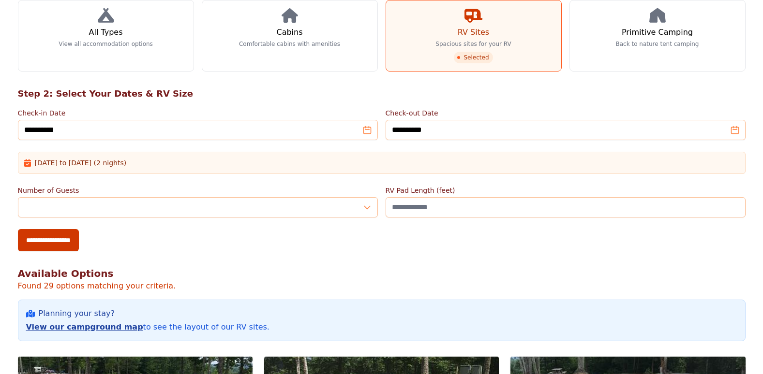
click at [82, 329] on link "View our campground map" at bounding box center [84, 327] width 117 height 9
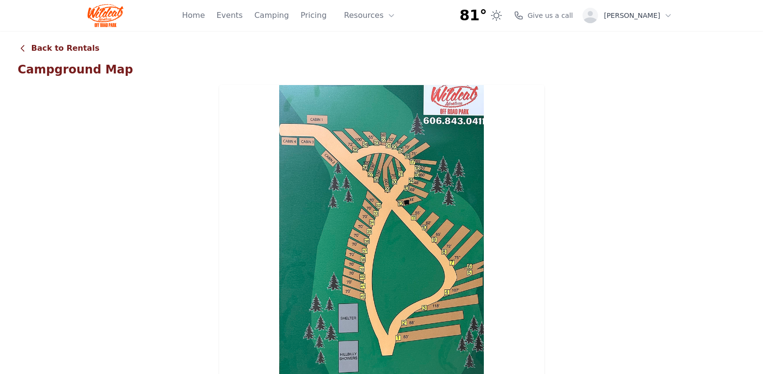
click at [39, 49] on link "Back to Rentals" at bounding box center [59, 49] width 82 height 12
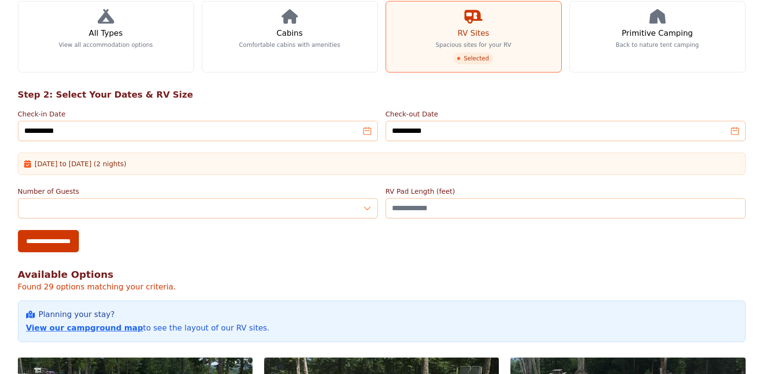
scroll to position [145, 0]
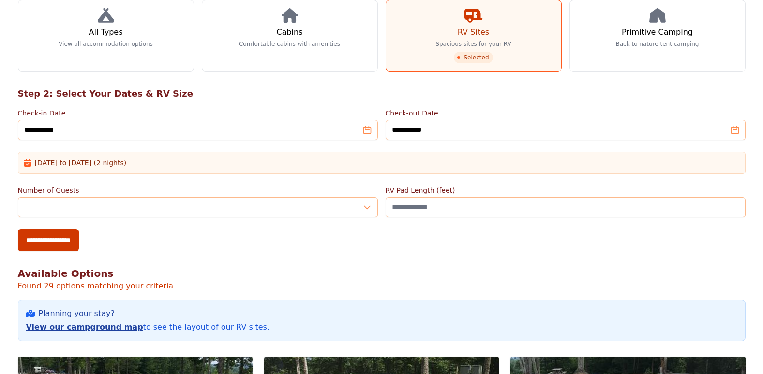
click at [61, 325] on link "View our campground map" at bounding box center [84, 327] width 117 height 9
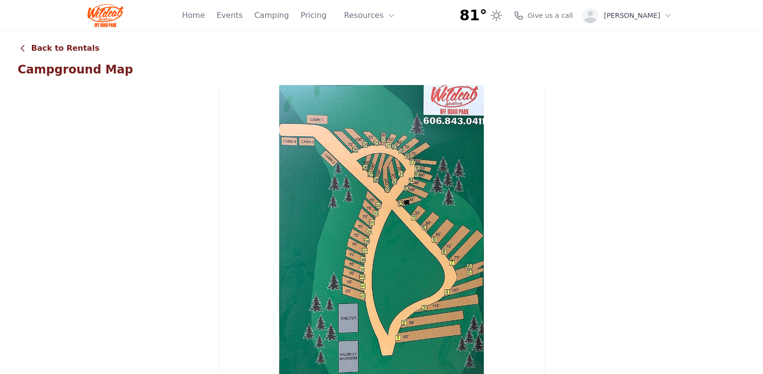
click at [58, 45] on link "Back to Rentals" at bounding box center [59, 49] width 82 height 12
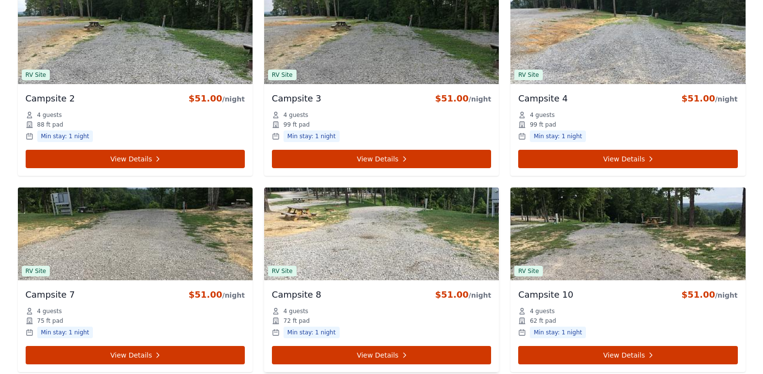
scroll to position [774, 0]
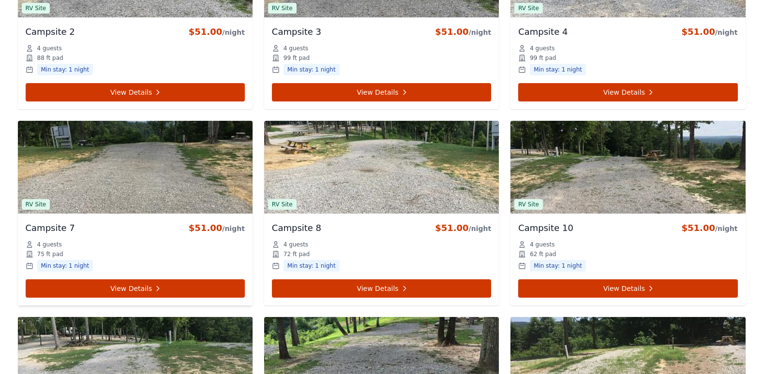
click at [120, 248] on div "4 guests" at bounding box center [135, 245] width 219 height 8
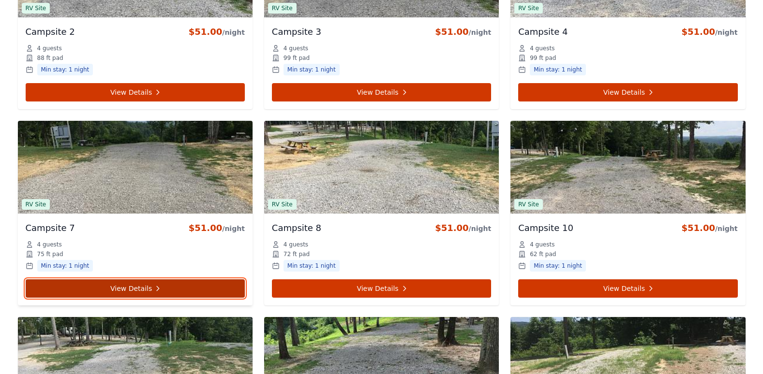
click at [131, 285] on link "View Details" at bounding box center [135, 289] width 219 height 18
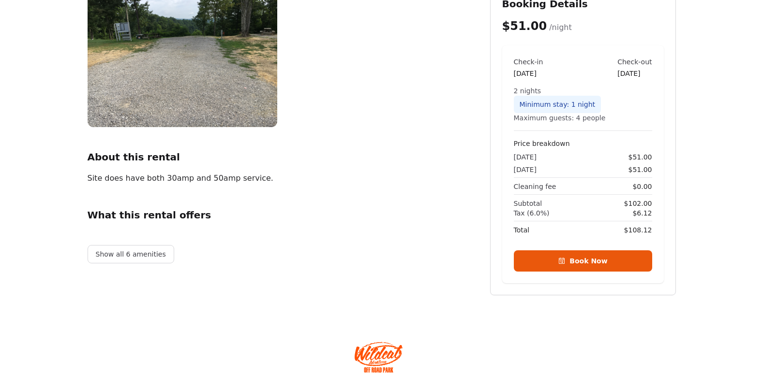
scroll to position [174, 0]
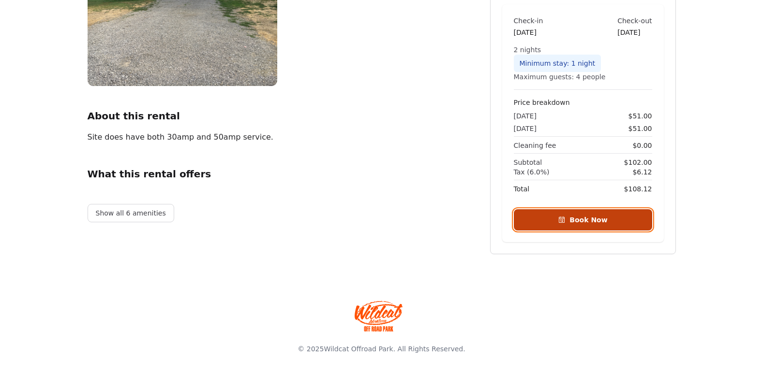
click at [576, 218] on button "Book Now" at bounding box center [583, 219] width 138 height 21
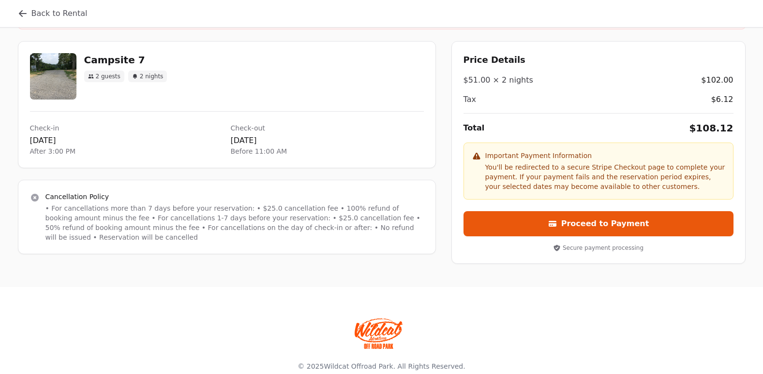
scroll to position [145, 0]
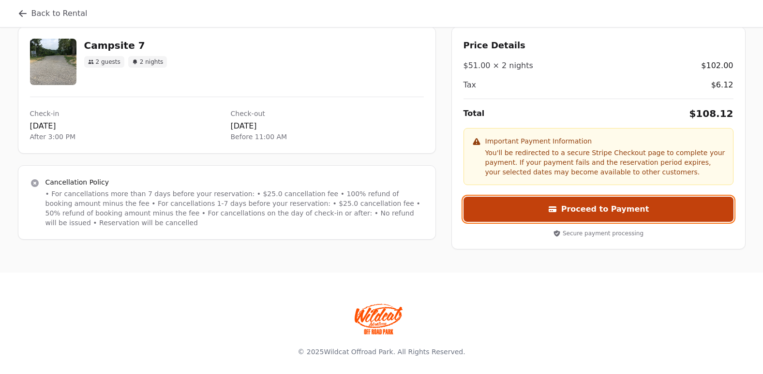
click at [600, 212] on button "Proceed to Payment" at bounding box center [598, 209] width 270 height 25
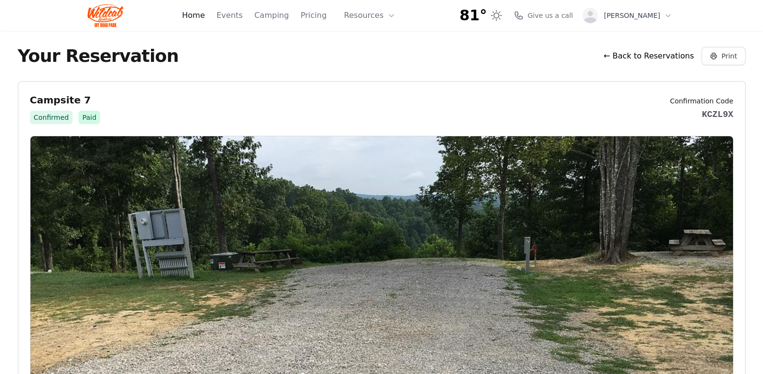
click at [205, 15] on link "Home" at bounding box center [193, 16] width 23 height 12
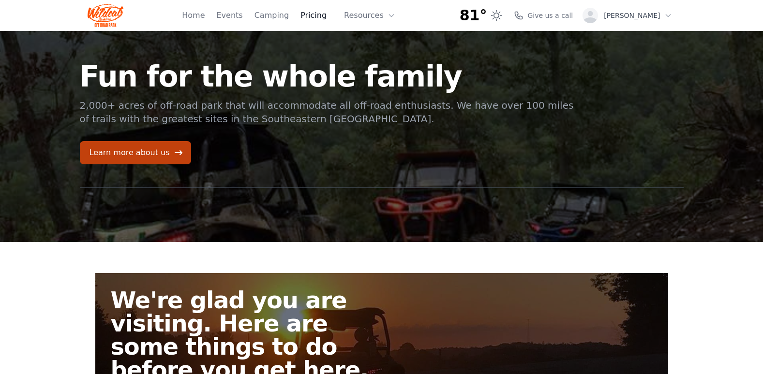
click at [327, 12] on link "Pricing" at bounding box center [313, 16] width 26 height 12
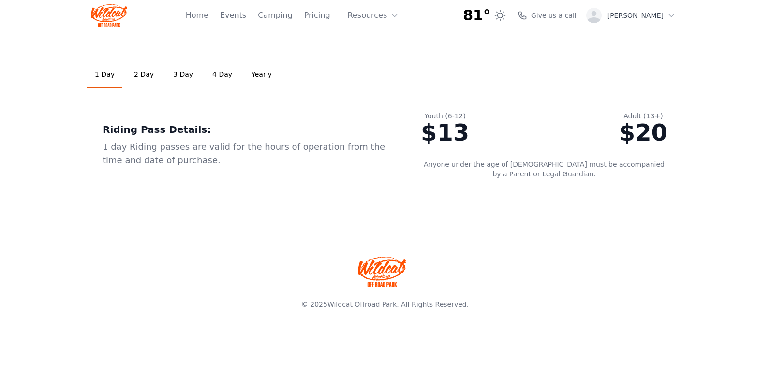
click at [140, 75] on link "2 Day" at bounding box center [143, 75] width 35 height 26
click at [167, 75] on link "3 Day" at bounding box center [182, 75] width 35 height 26
click at [143, 74] on link "2 Day" at bounding box center [143, 75] width 35 height 26
click at [101, 74] on link "1 Day" at bounding box center [104, 75] width 35 height 26
